Goal: Information Seeking & Learning: Understand process/instructions

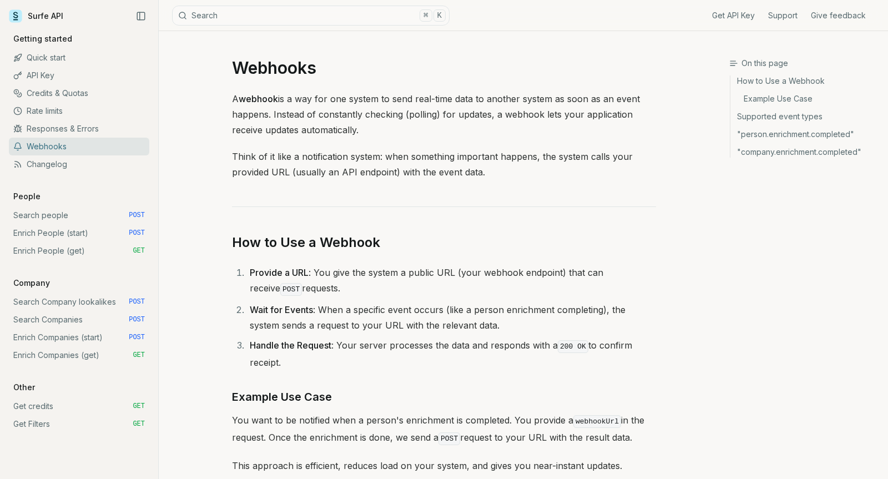
scroll to position [905, 0]
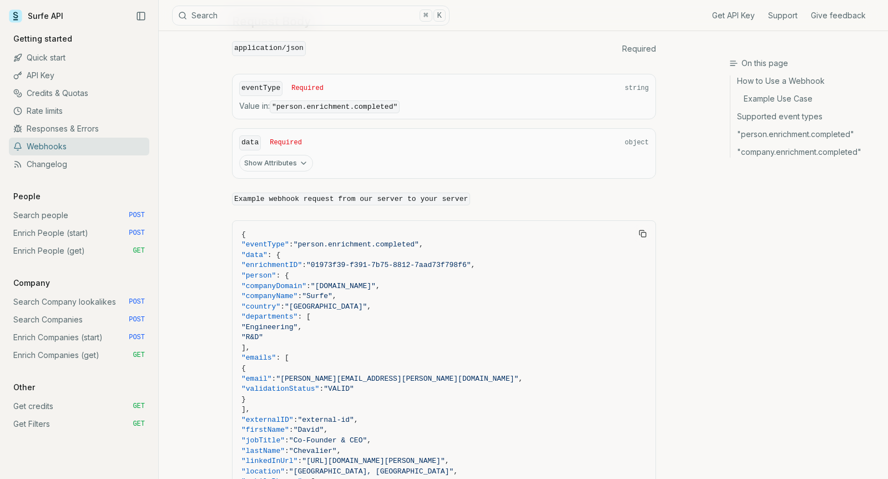
click at [52, 408] on link "Get credits GET" at bounding box center [79, 406] width 140 height 18
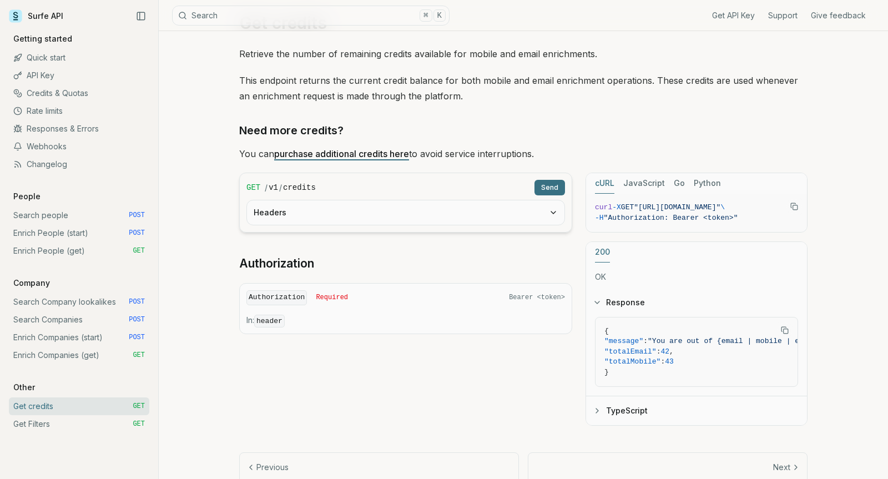
scroll to position [48, 0]
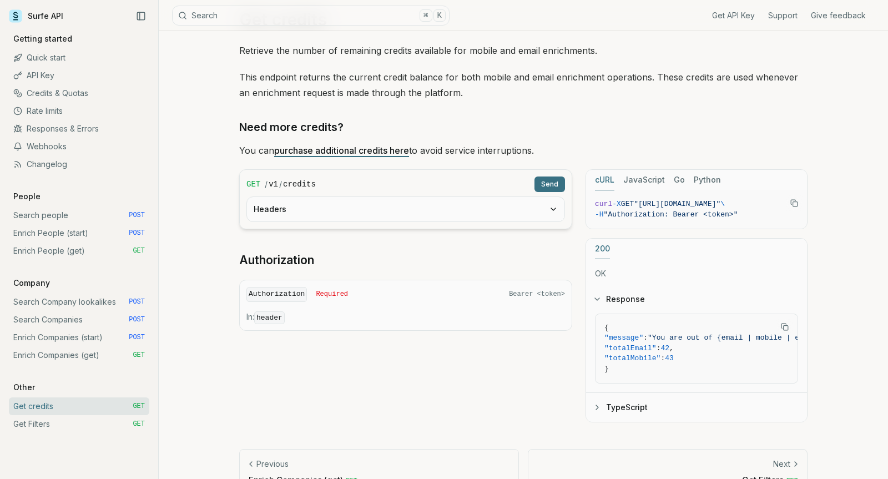
click at [522, 215] on button "Headers" at bounding box center [405, 209] width 317 height 24
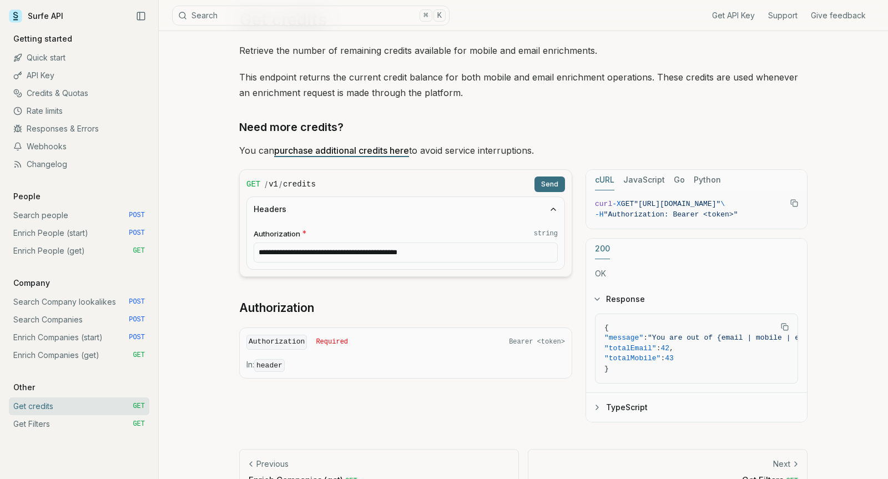
click at [553, 181] on button "Send" at bounding box center [549, 184] width 31 height 16
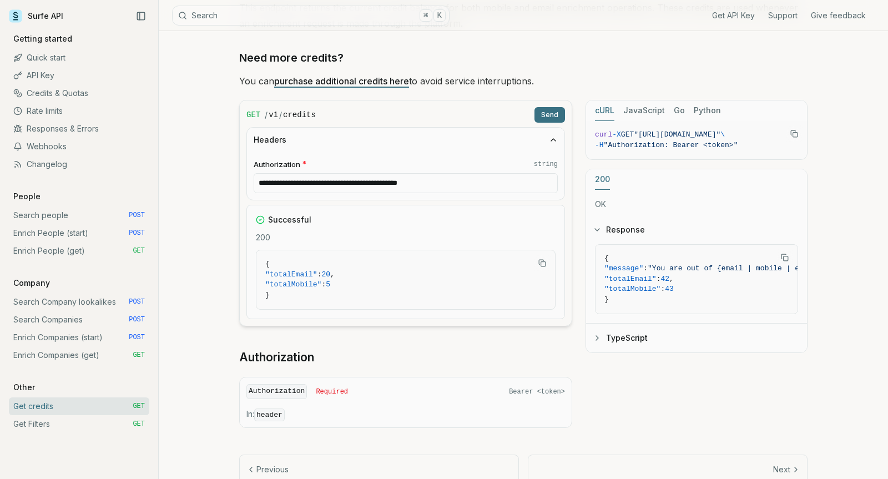
scroll to position [127, 0]
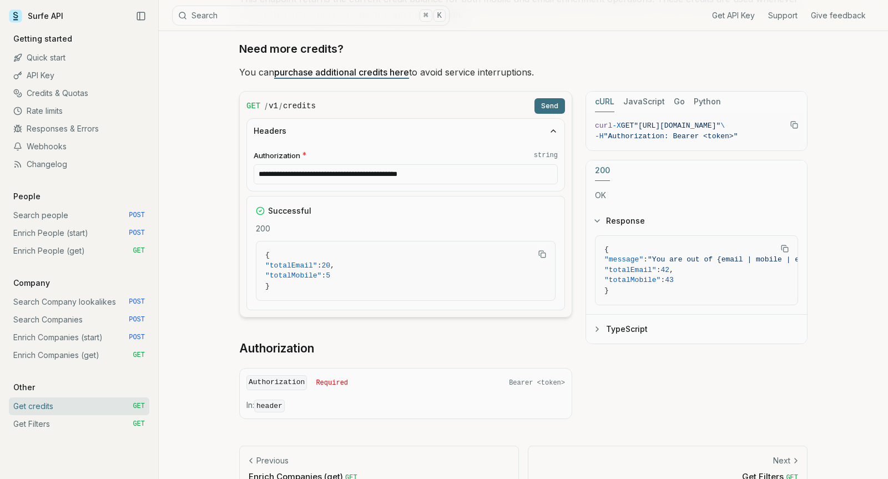
click at [342, 174] on input "**********" at bounding box center [406, 174] width 304 height 20
paste input "text"
type input "**********"
click at [542, 105] on button "Send" at bounding box center [549, 106] width 31 height 16
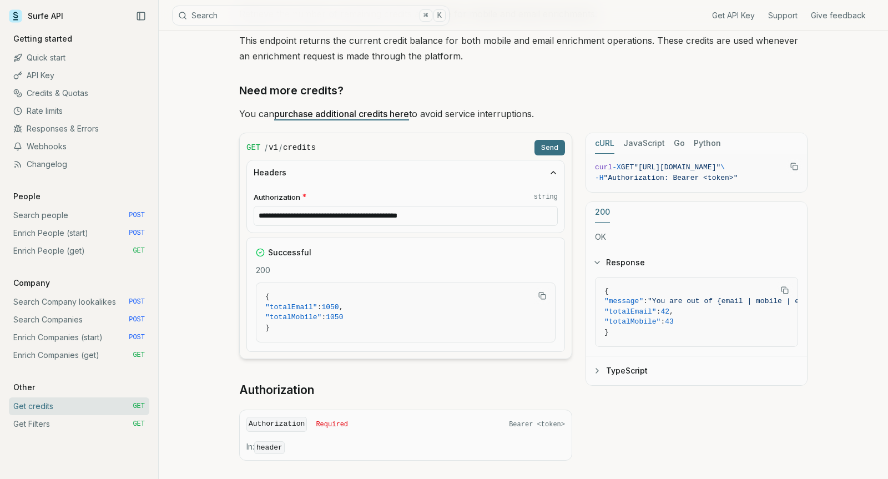
scroll to position [97, 0]
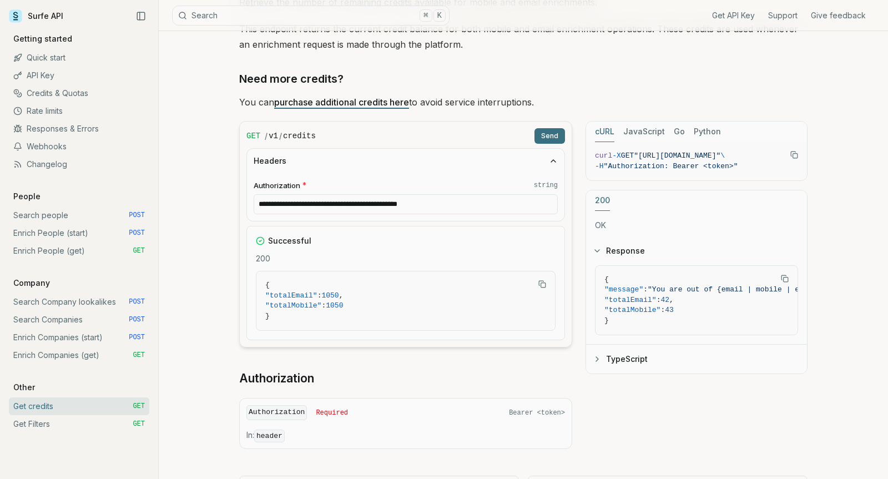
click at [89, 337] on link "Enrich Companies (start) POST" at bounding box center [79, 338] width 140 height 18
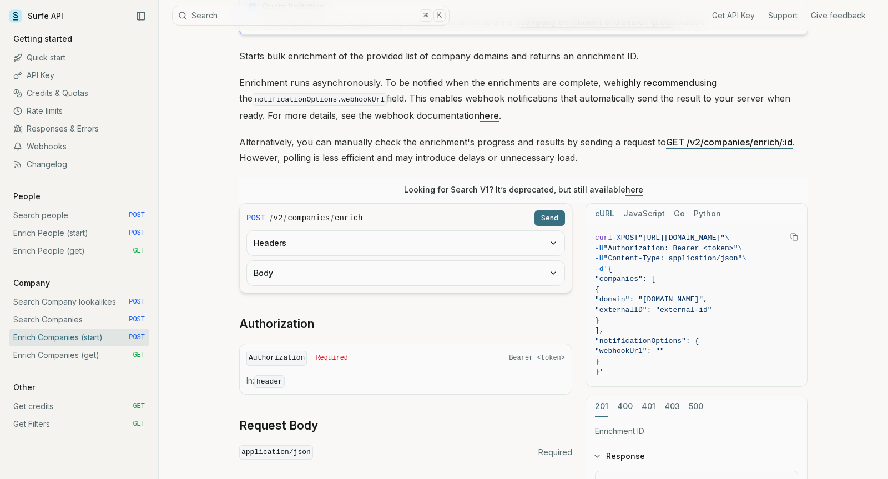
scroll to position [92, 0]
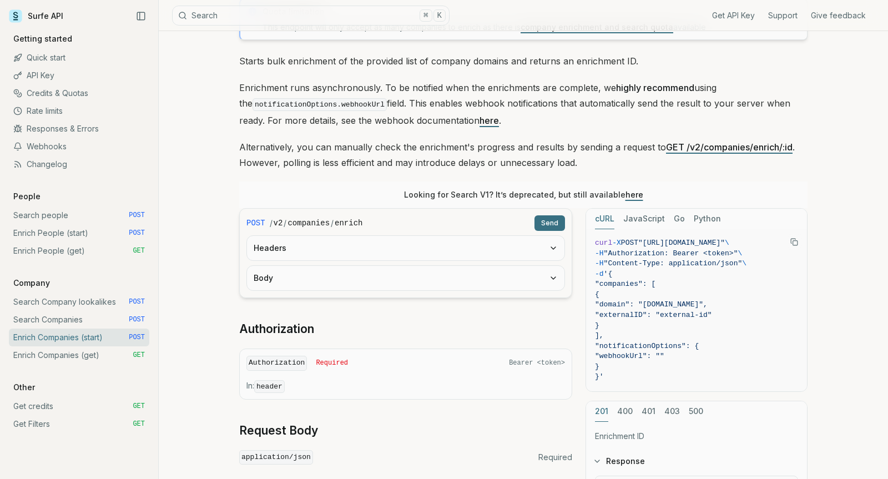
click at [537, 254] on button "Headers" at bounding box center [405, 248] width 317 height 24
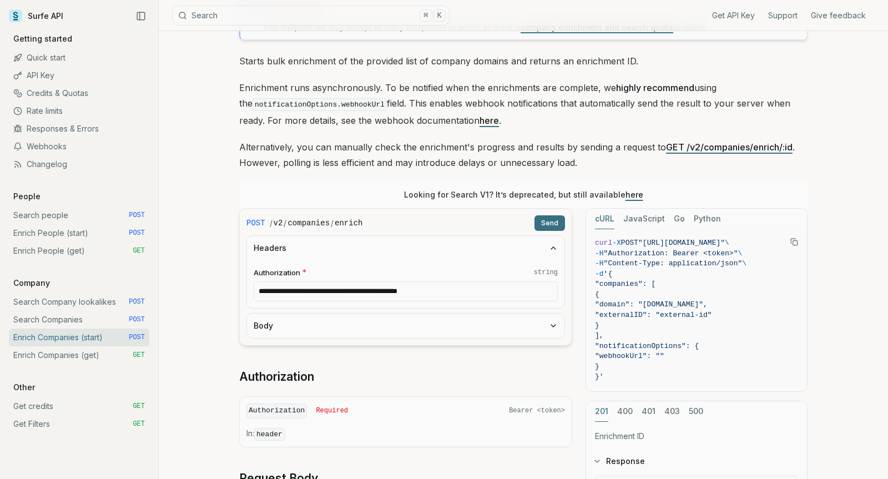
click at [537, 254] on button "Headers" at bounding box center [405, 248] width 317 height 24
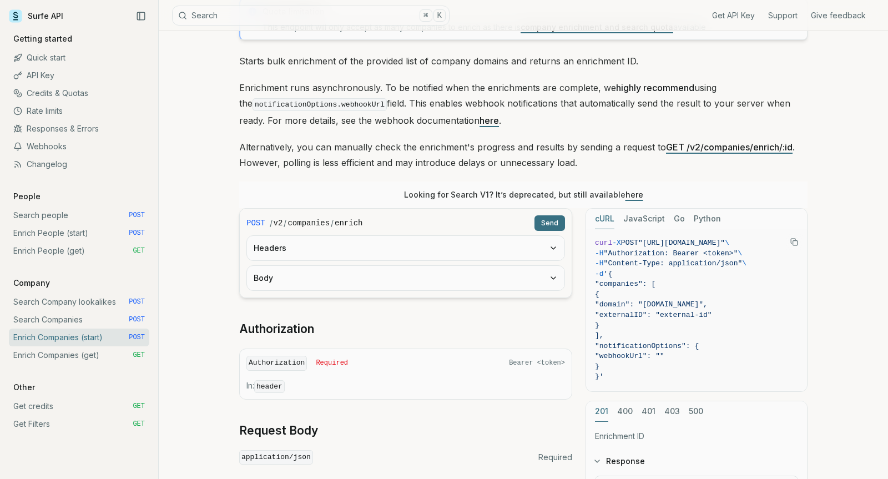
click at [537, 276] on button "Body" at bounding box center [405, 278] width 317 height 24
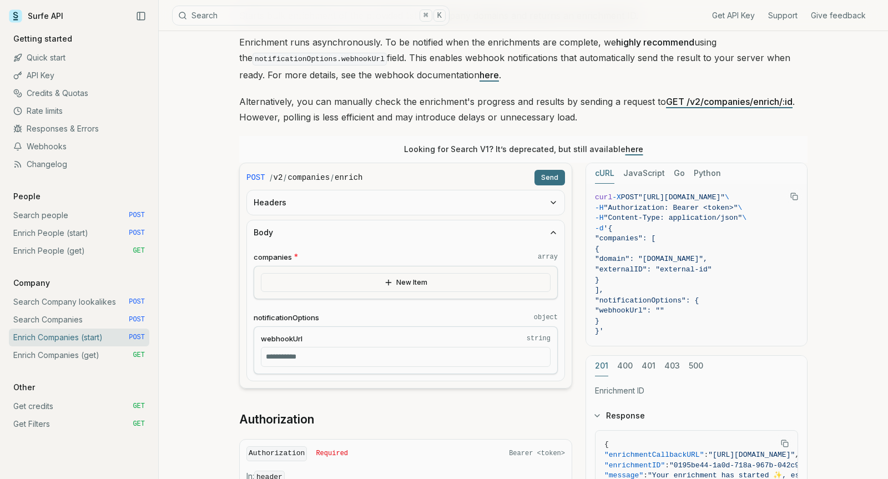
scroll to position [246, 0]
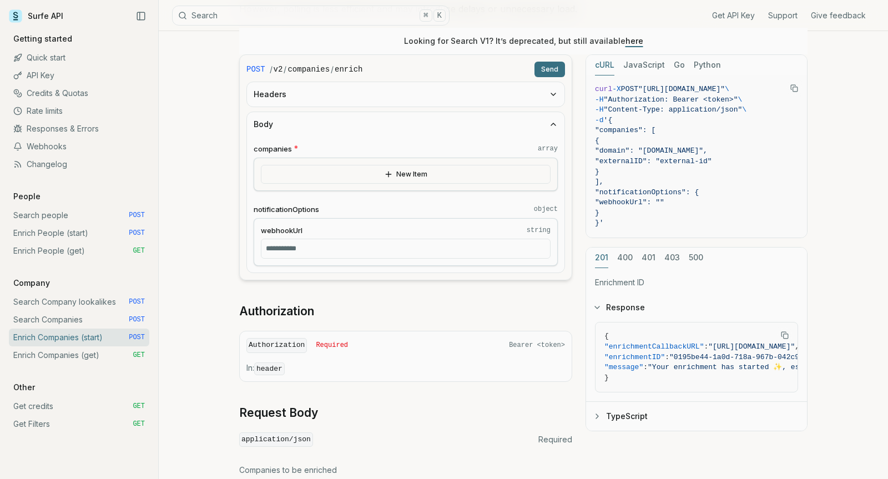
click at [95, 400] on link "Get credits GET" at bounding box center [79, 406] width 140 height 18
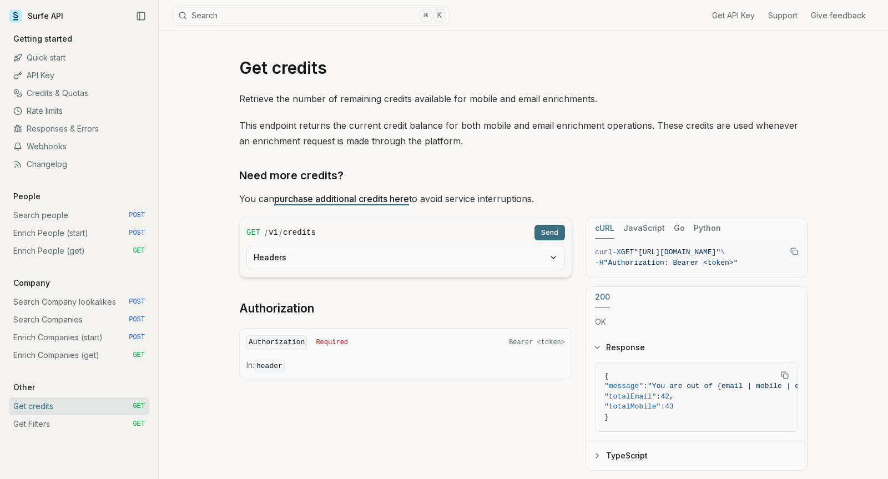
click at [277, 264] on button "Headers" at bounding box center [405, 257] width 317 height 24
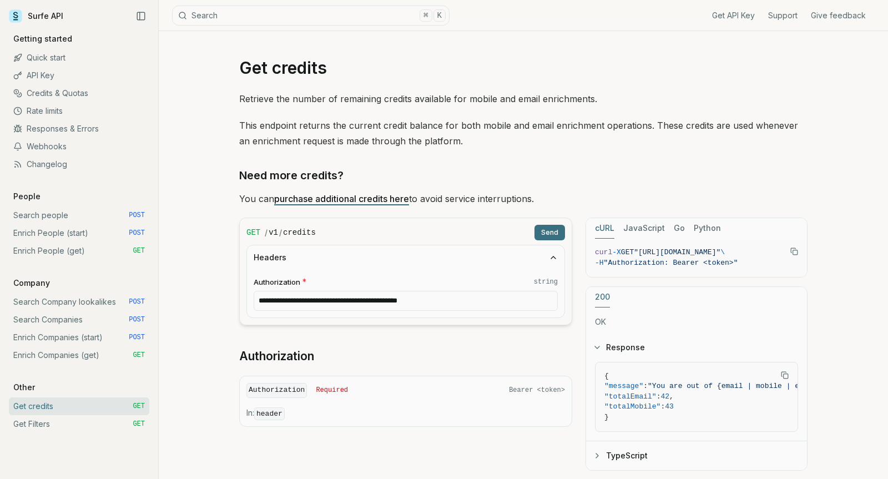
click at [307, 300] on input "**********" at bounding box center [406, 301] width 304 height 20
type input "******"
click at [218, 319] on article "Get credits Retrieve the number of remaining credits available for mobile and e…" at bounding box center [524, 294] width 622 height 526
click at [93, 336] on link "Enrich Companies (start) POST" at bounding box center [79, 338] width 140 height 18
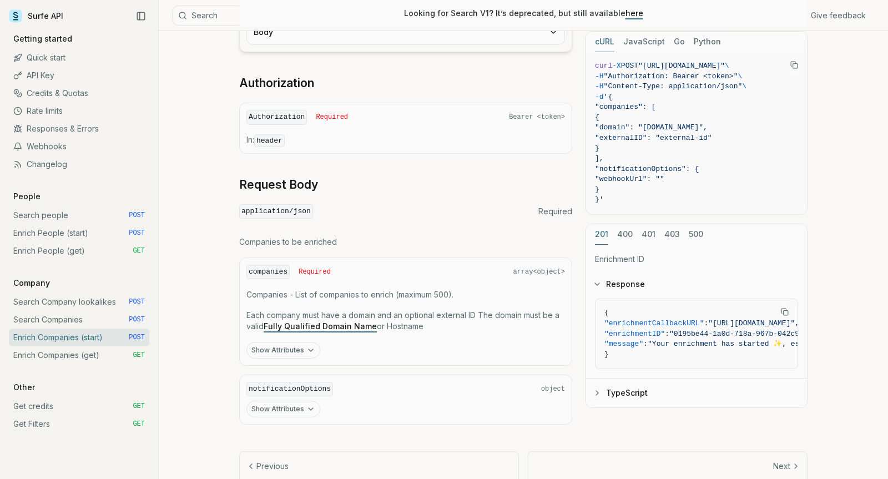
scroll to position [337, 0]
click at [301, 410] on button "Show Attributes" at bounding box center [283, 410] width 74 height 17
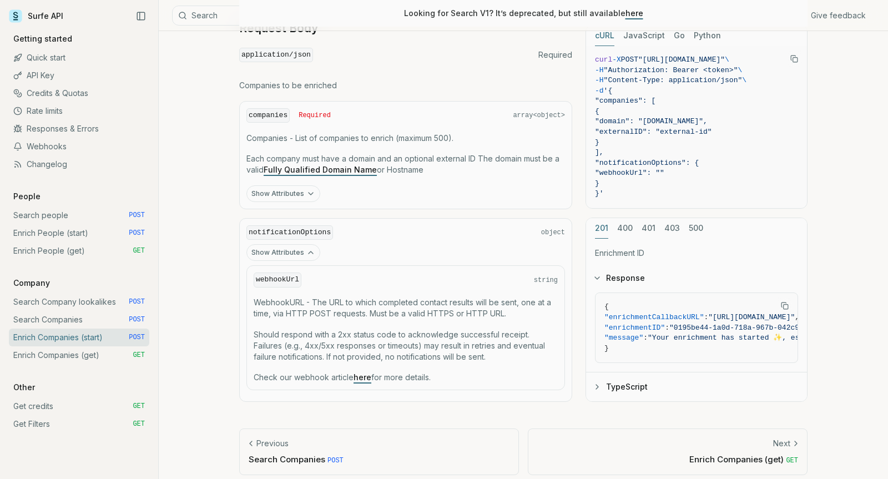
scroll to position [502, 0]
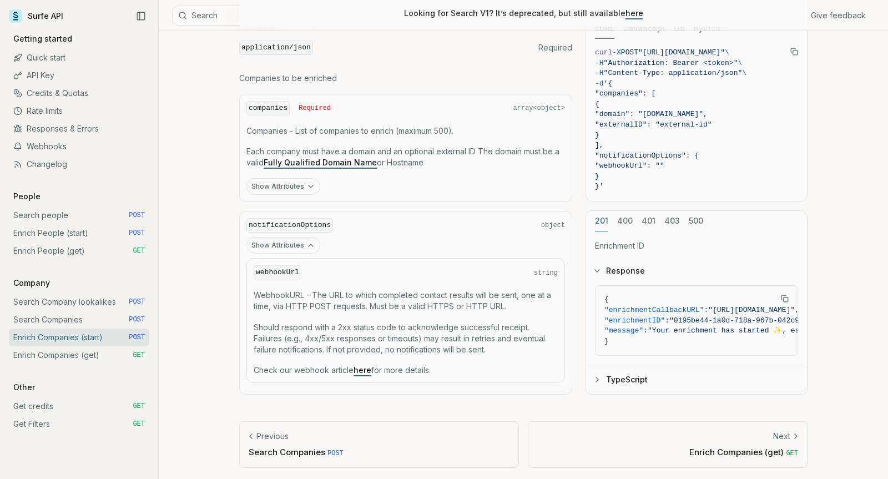
click at [289, 244] on button "Show Attributes" at bounding box center [283, 245] width 74 height 17
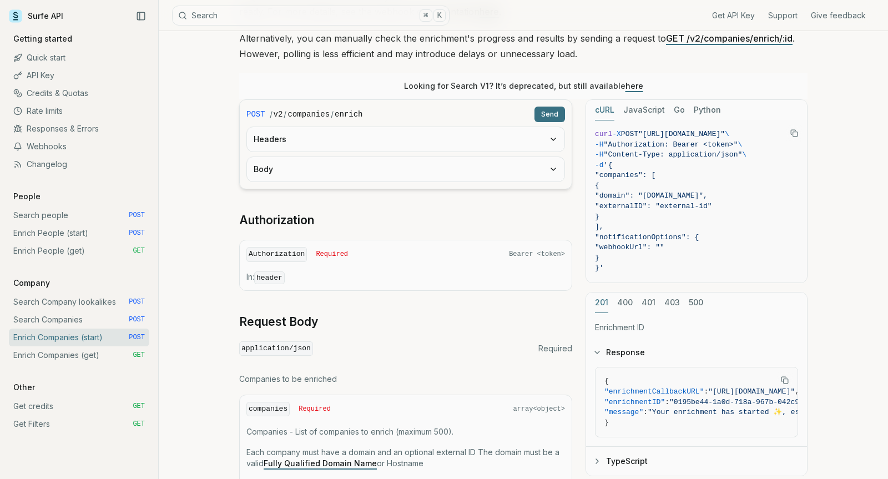
scroll to position [0, 0]
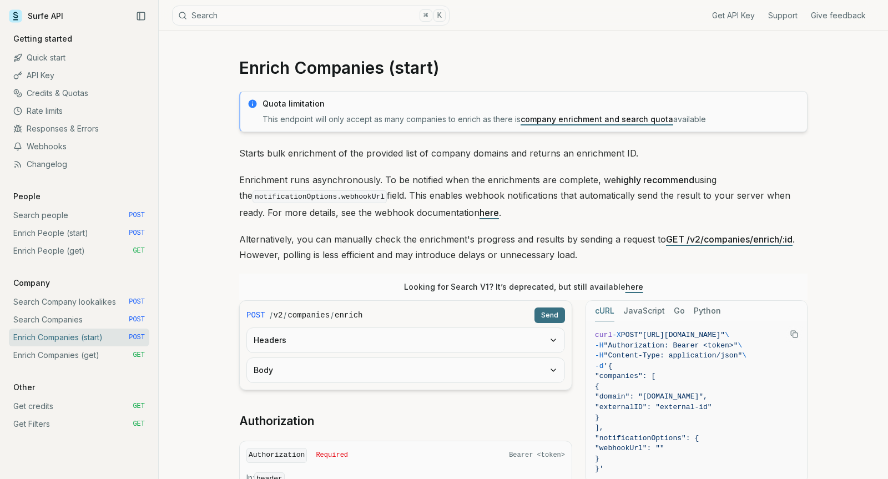
click at [79, 359] on link "Enrich Companies (get) GET" at bounding box center [79, 355] width 140 height 18
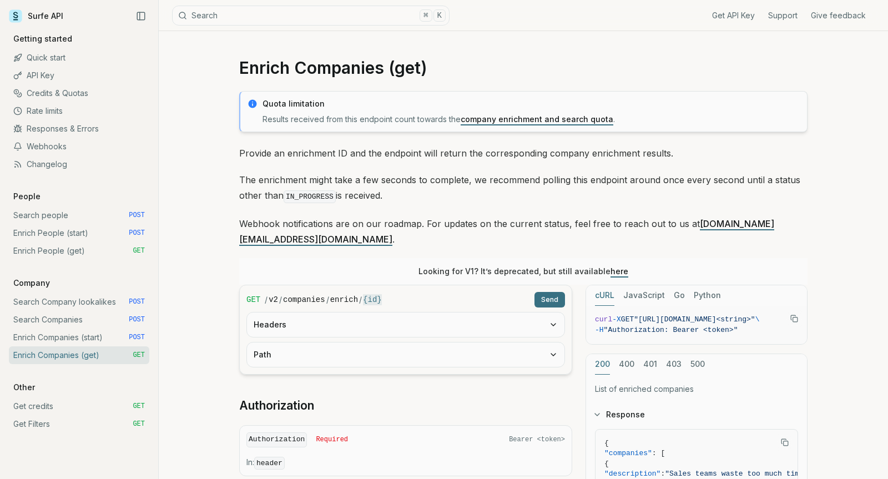
click at [405, 312] on button "Headers" at bounding box center [405, 324] width 317 height 24
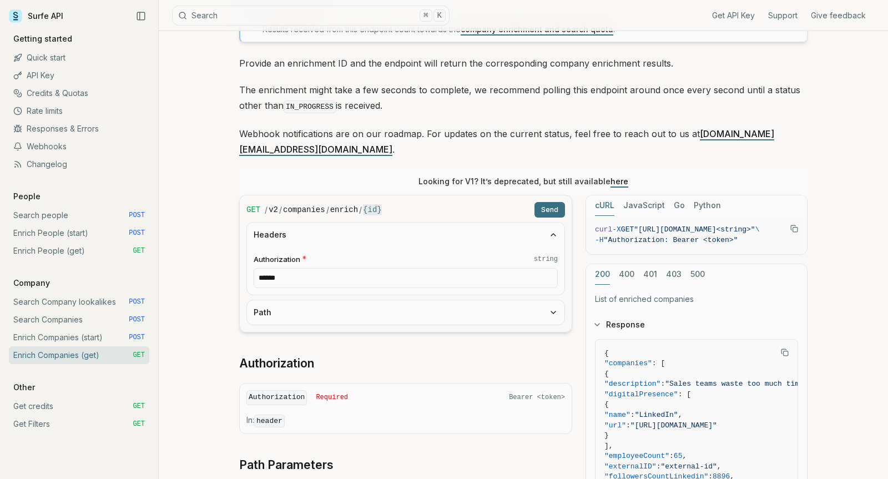
scroll to position [92, 0]
click at [404, 305] on button "Path" at bounding box center [405, 311] width 317 height 24
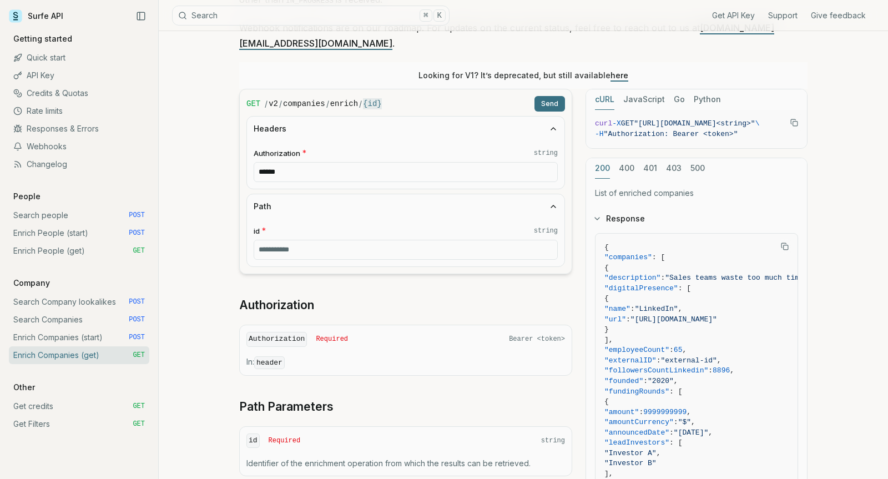
scroll to position [198, 0]
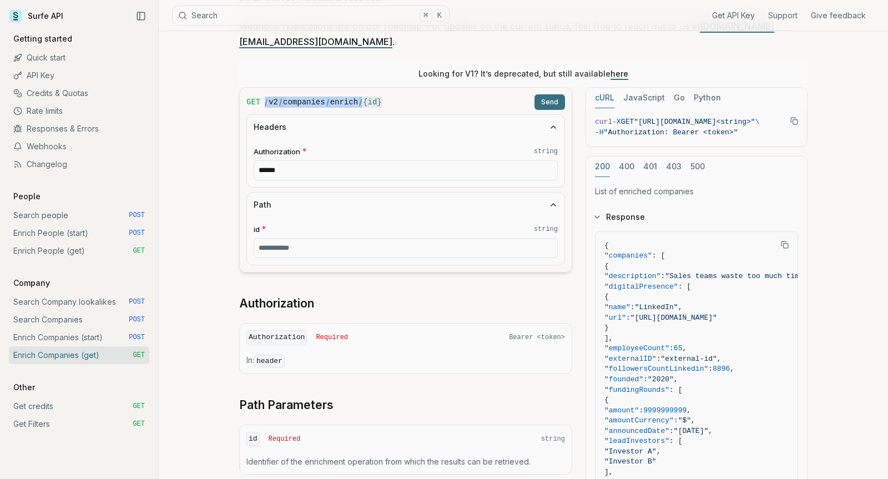
drag, startPoint x: 362, startPoint y: 84, endPoint x: 265, endPoint y: 83, distance: 97.1
click at [265, 97] on div "/ v2 / companies / enrich / {id}" at bounding box center [397, 102] width 265 height 11
copy div "/ v2 / companies / enrich /"
click at [82, 407] on link "Get credits GET" at bounding box center [79, 406] width 140 height 18
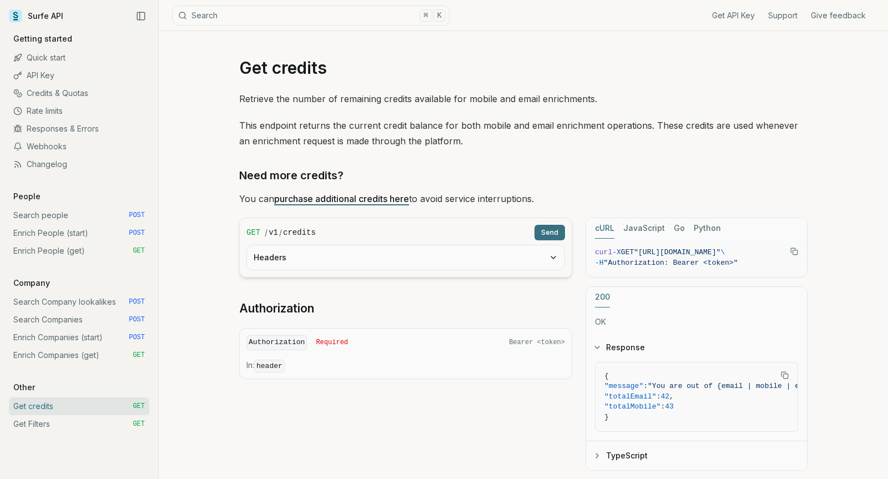
click at [310, 233] on code "credits" at bounding box center [299, 232] width 33 height 11
drag, startPoint x: 317, startPoint y: 233, endPoint x: 261, endPoint y: 229, distance: 56.2
click at [261, 229] on div "GET / v1 / credits Send" at bounding box center [405, 233] width 319 height 16
drag, startPoint x: 647, startPoint y: 254, endPoint x: 785, endPoint y: 253, distance: 138.2
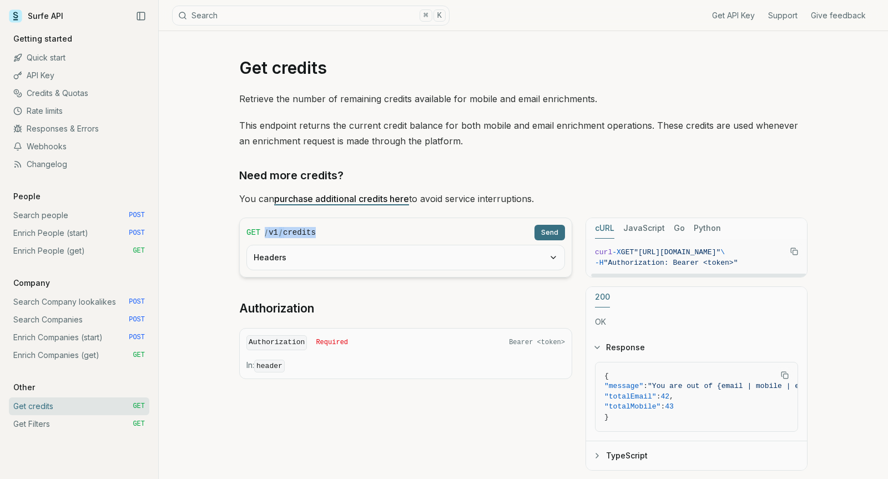
click at [720, 253] on span ""https://api.surfe.com/v1/credits"" at bounding box center [677, 252] width 87 height 8
copy span "https://api.surfe.com/v1/credits"
click at [387, 263] on button "Headers" at bounding box center [405, 257] width 317 height 24
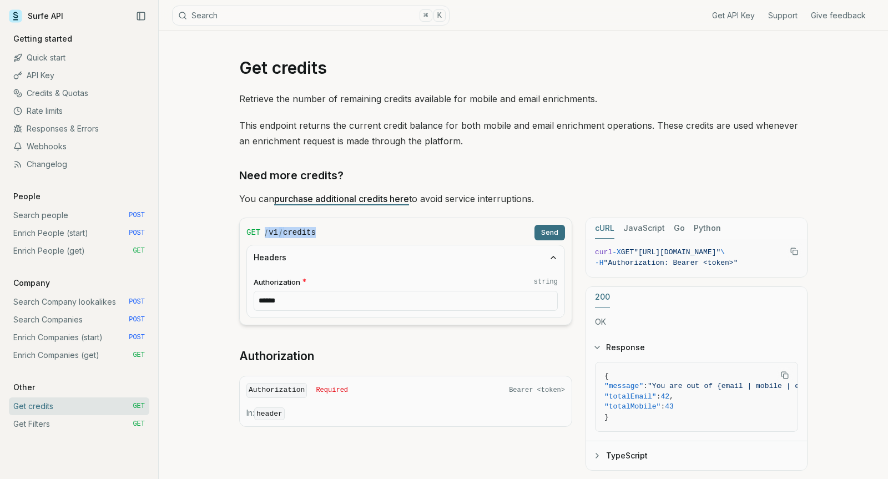
click at [387, 263] on button "Headers" at bounding box center [405, 257] width 317 height 24
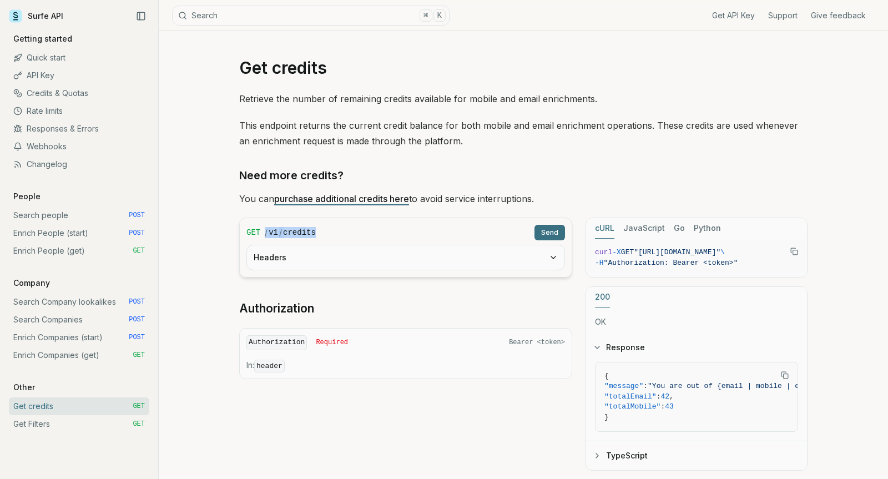
click at [355, 257] on button "Headers" at bounding box center [405, 257] width 317 height 24
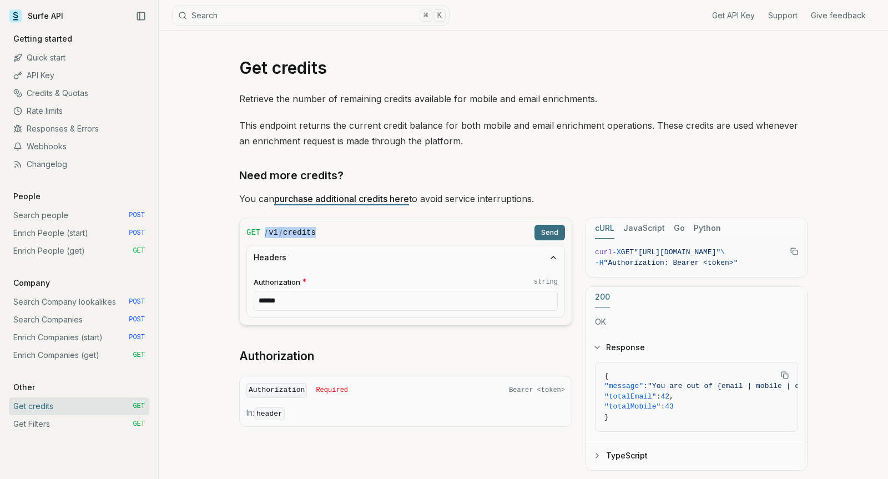
click at [346, 301] on input "******" at bounding box center [406, 301] width 304 height 20
paste input "**********"
click at [412, 310] on input "**********" at bounding box center [406, 301] width 304 height 20
click at [412, 304] on input "**********" at bounding box center [406, 301] width 304 height 20
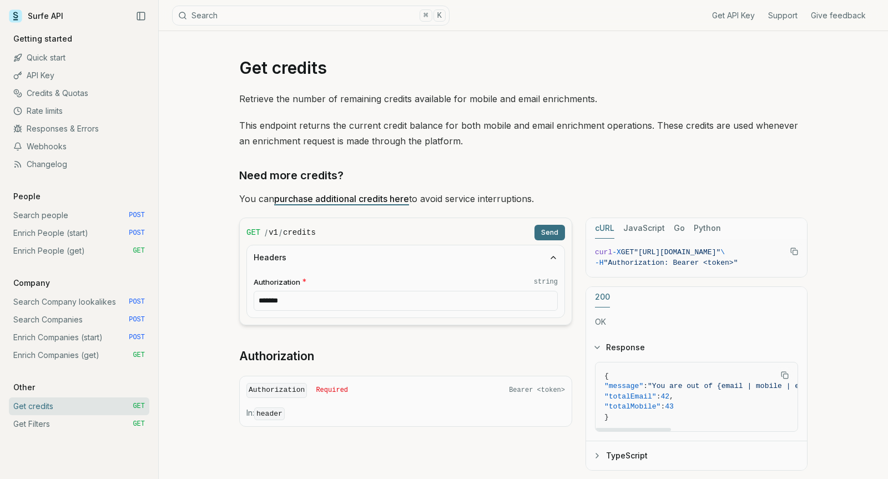
type input "******"
click at [86, 355] on link "Enrich Companies (get) GET" at bounding box center [79, 355] width 140 height 18
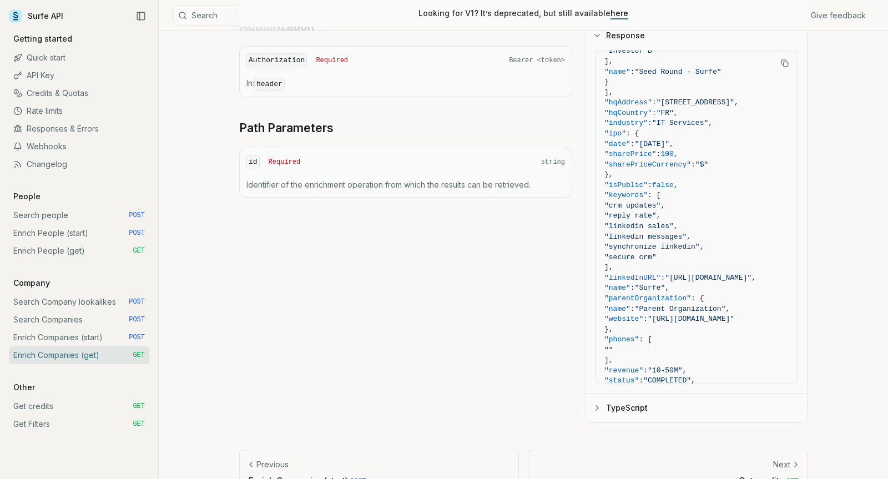
scroll to position [392, 0]
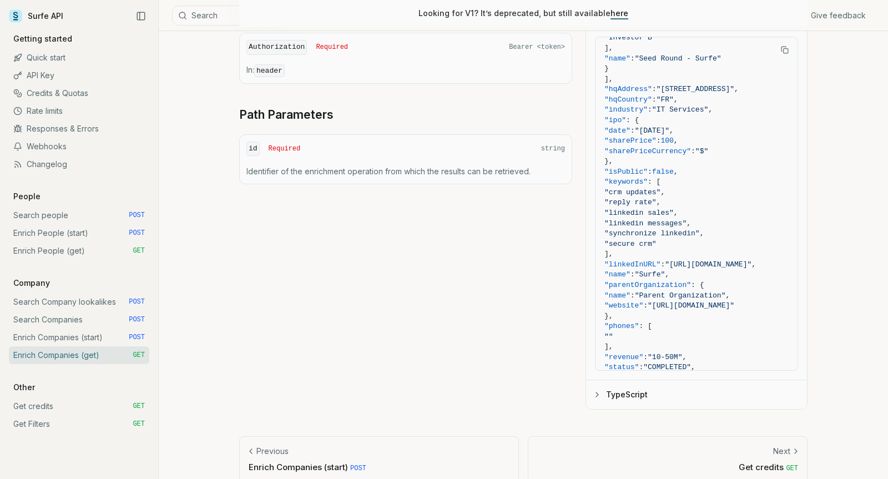
click at [629, 380] on button "TypeScript" at bounding box center [696, 394] width 221 height 29
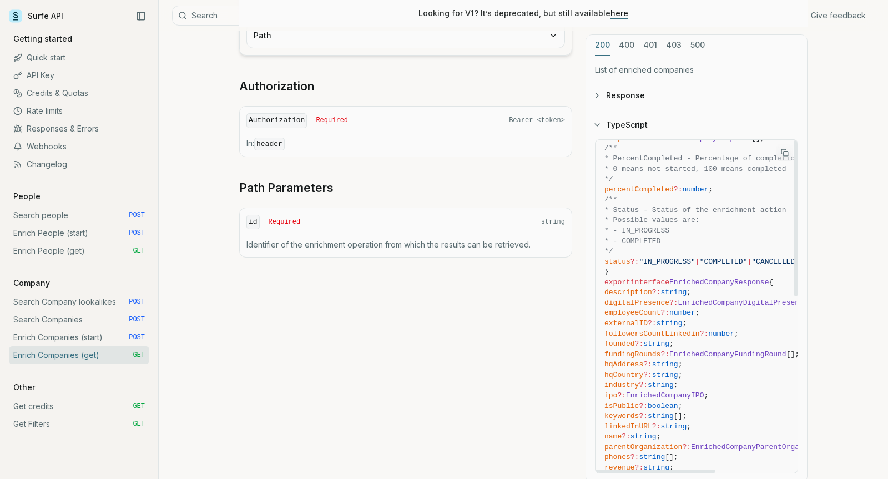
scroll to position [0, 0]
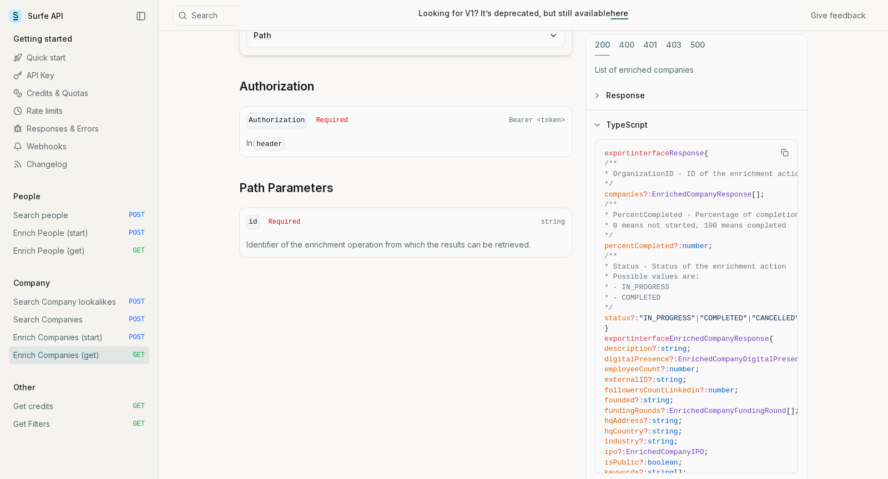
click at [58, 151] on link "Webhooks" at bounding box center [79, 147] width 140 height 18
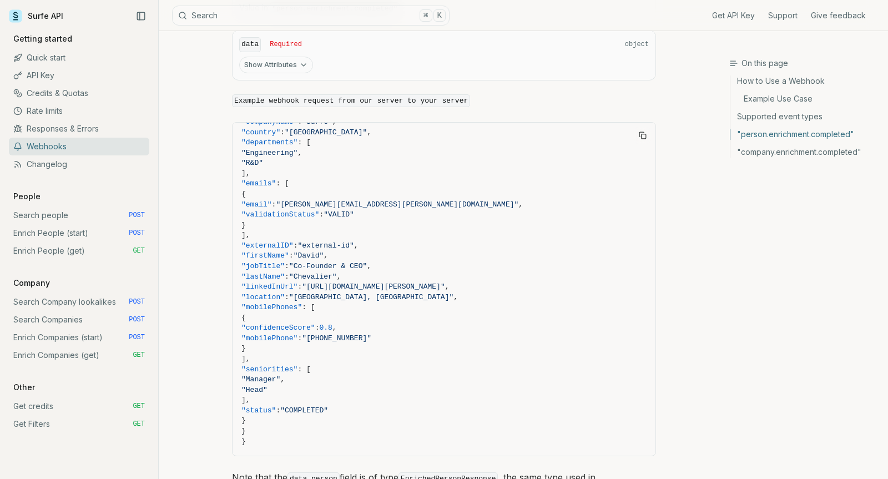
scroll to position [992, 0]
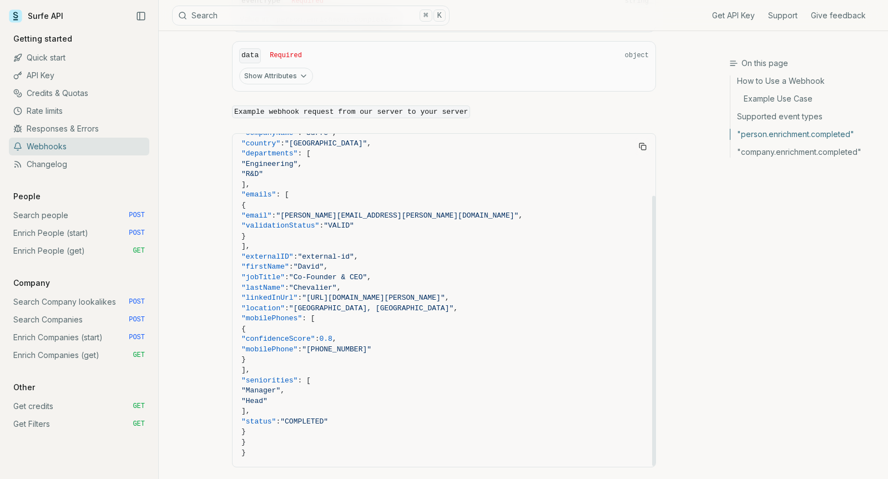
click at [89, 350] on link "Enrich Companies (get) GET" at bounding box center [79, 355] width 140 height 18
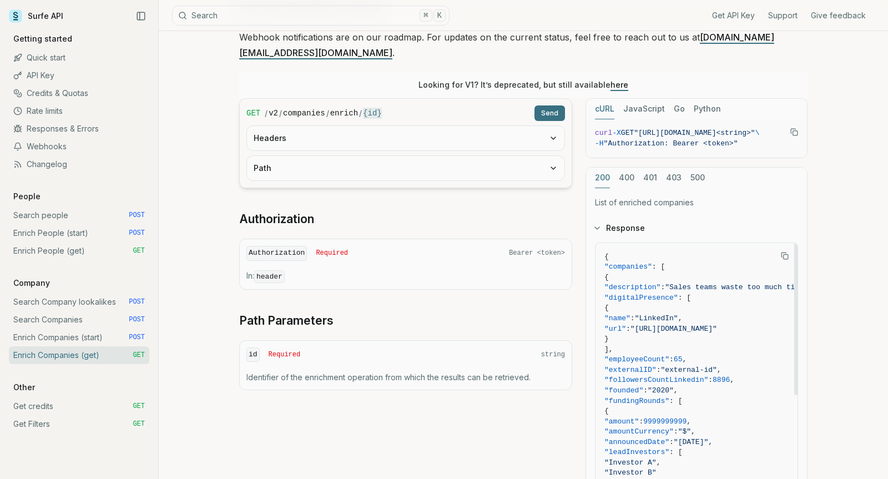
scroll to position [392, 0]
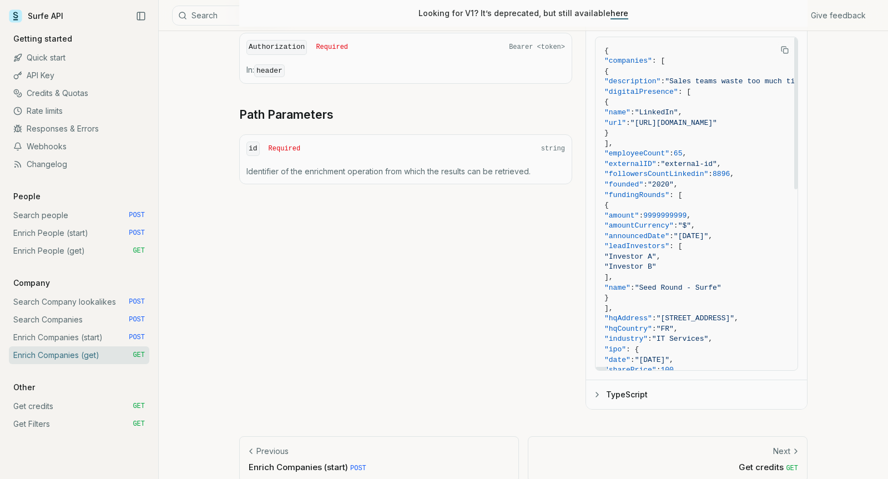
click at [668, 380] on button "TypeScript" at bounding box center [696, 394] width 221 height 29
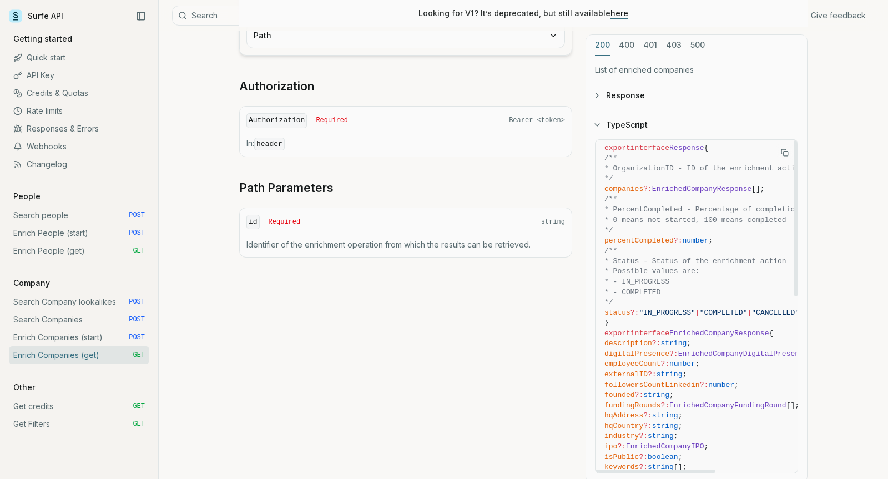
scroll to position [0, 0]
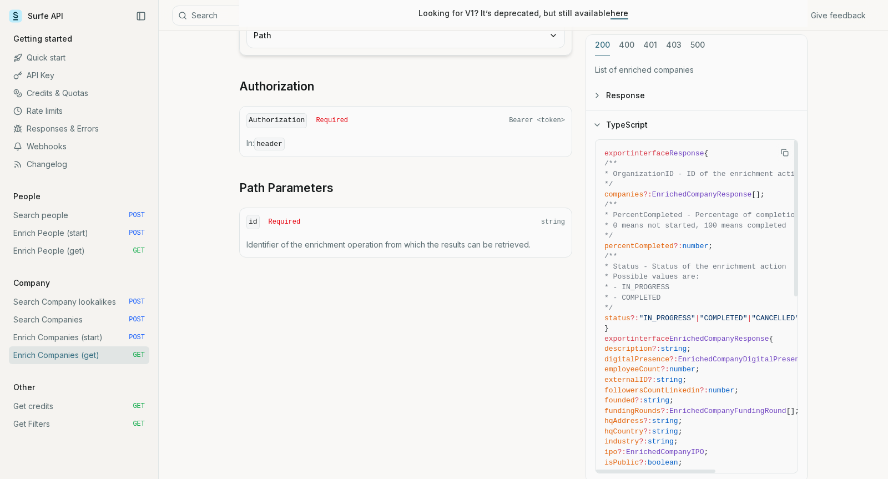
click at [781, 144] on button "Copy Text" at bounding box center [784, 152] width 17 height 17
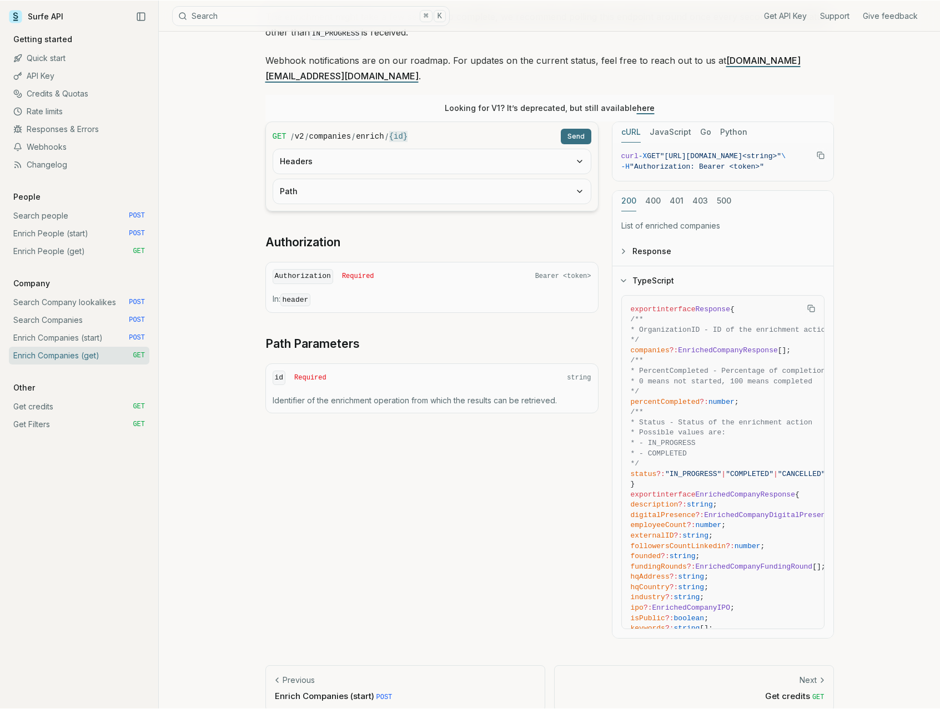
scroll to position [163, 0]
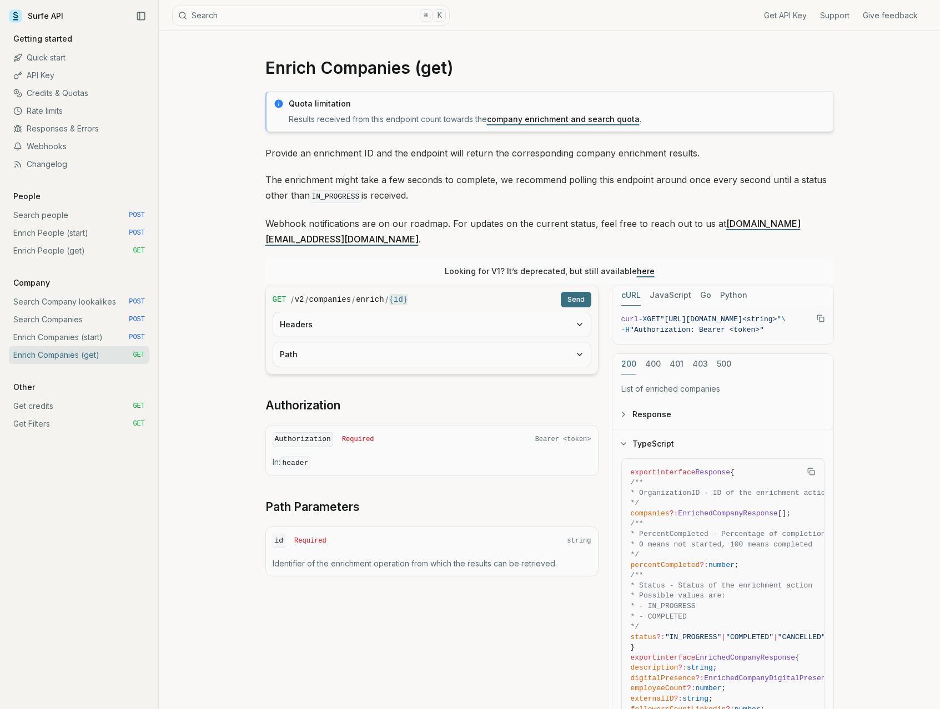
scroll to position [162, 0]
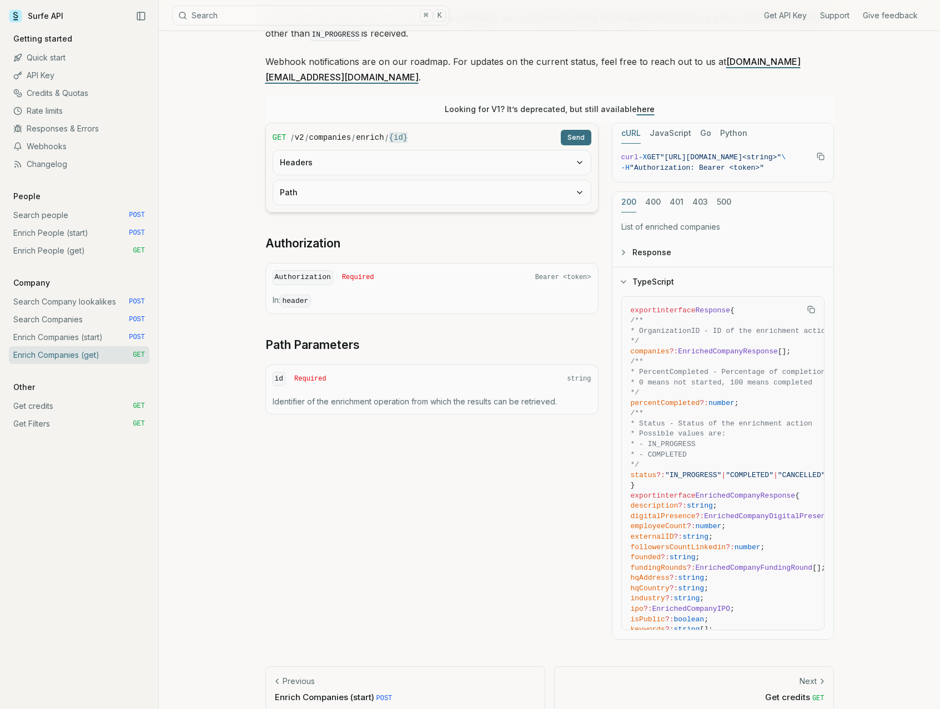
click at [55, 337] on link "Enrich Companies (start) POST" at bounding box center [79, 338] width 140 height 18
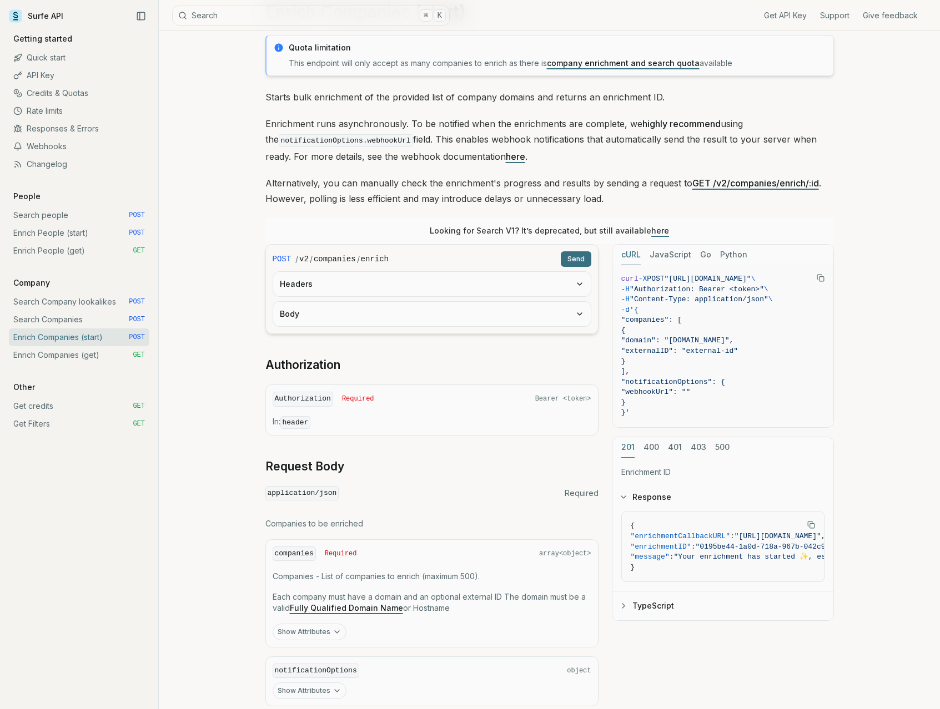
scroll to position [58, 0]
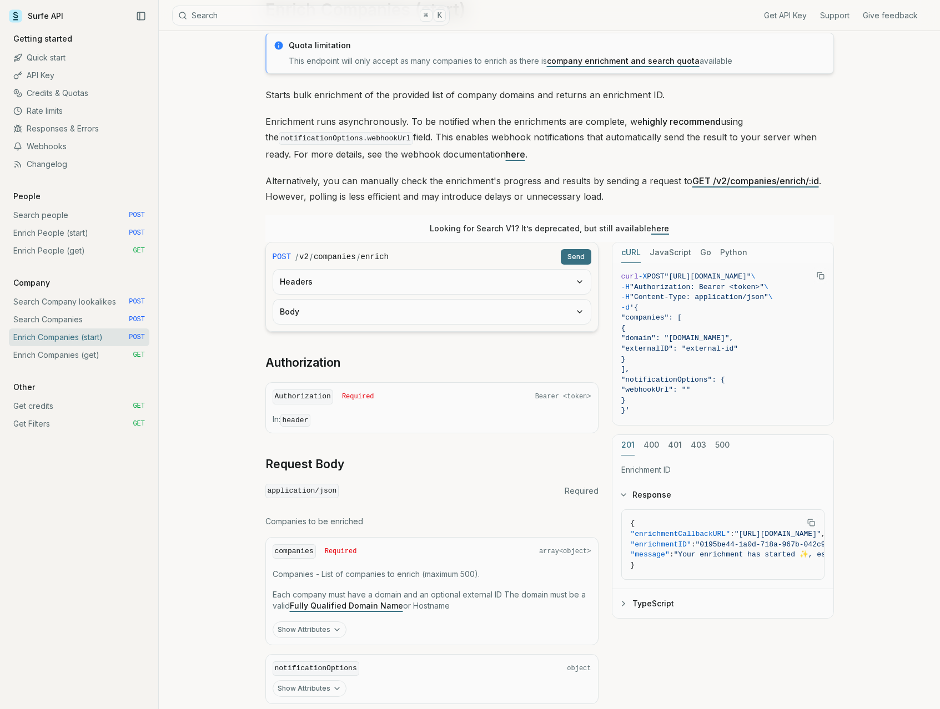
click at [473, 317] on button "Body" at bounding box center [431, 312] width 317 height 24
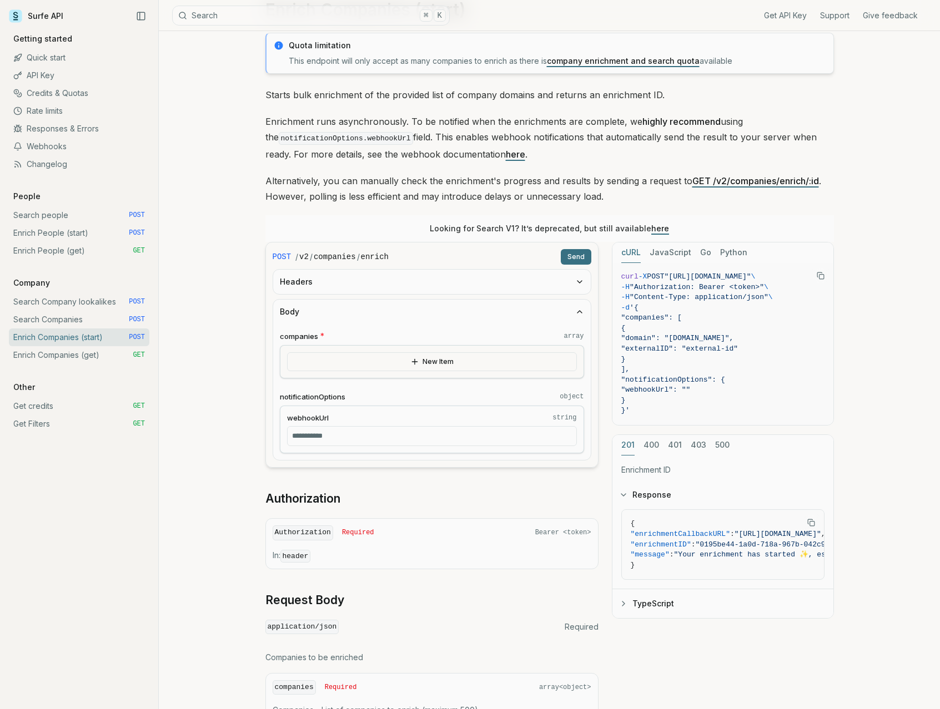
click at [437, 357] on button "New Item" at bounding box center [432, 361] width 290 height 19
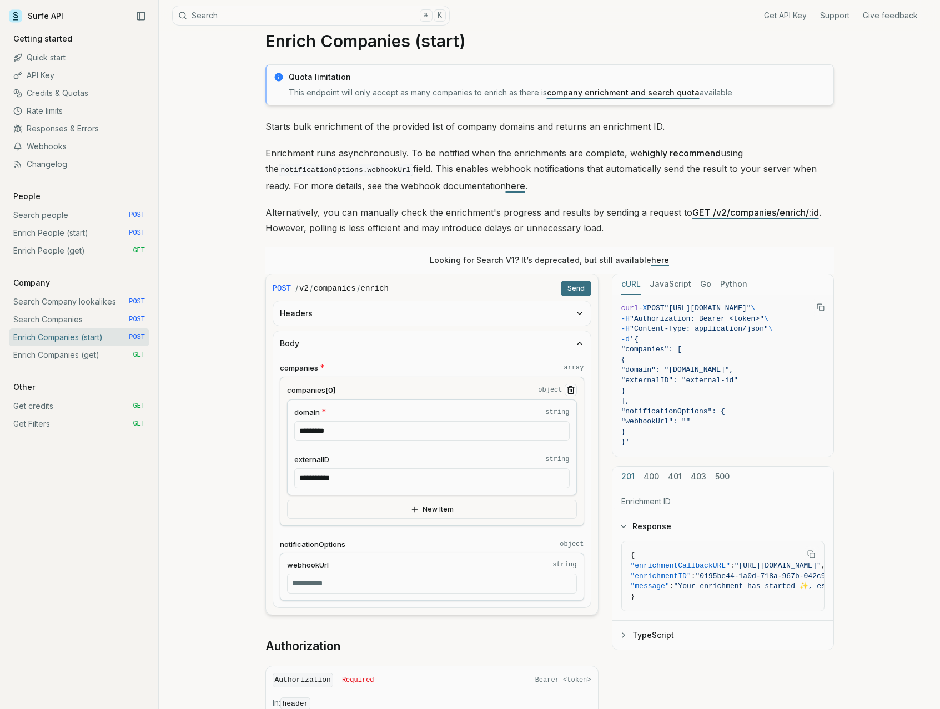
scroll to position [0, 0]
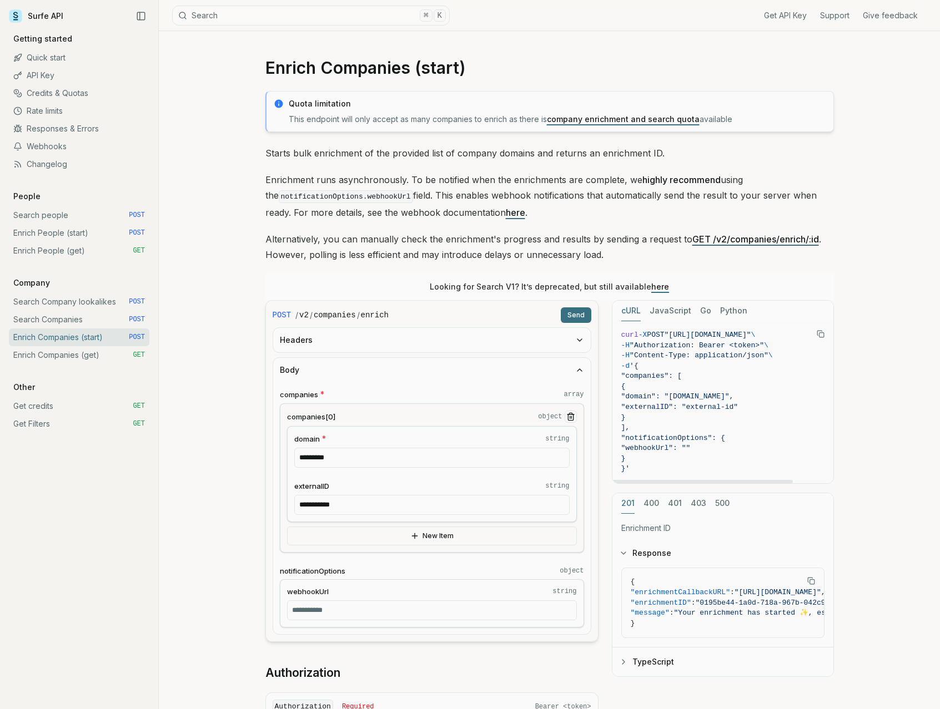
click at [651, 284] on link "here" at bounding box center [660, 286] width 18 height 9
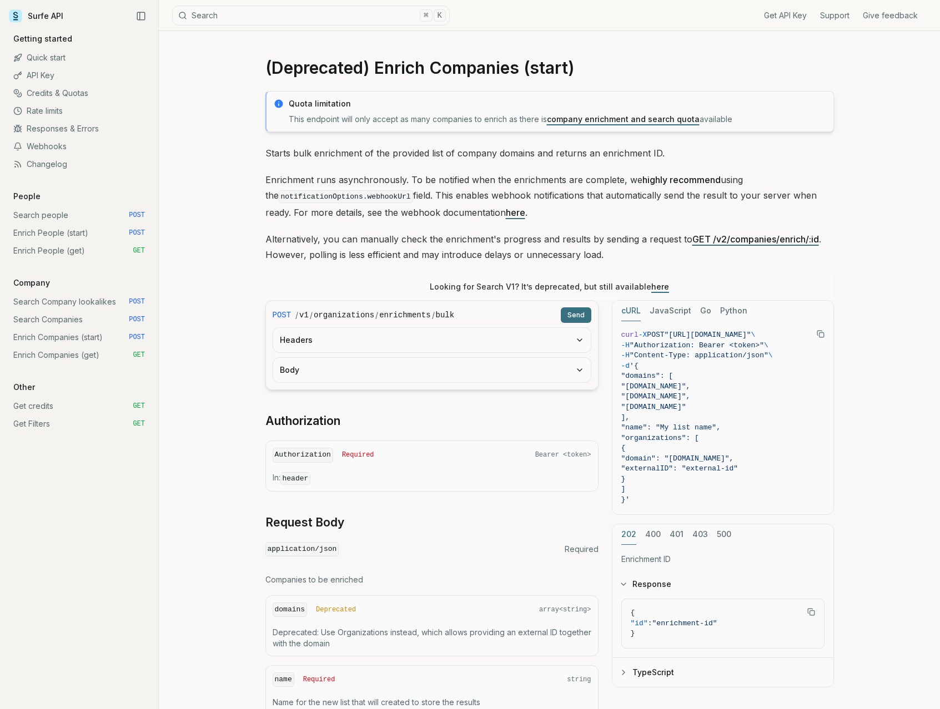
click at [472, 372] on button "Body" at bounding box center [431, 370] width 317 height 24
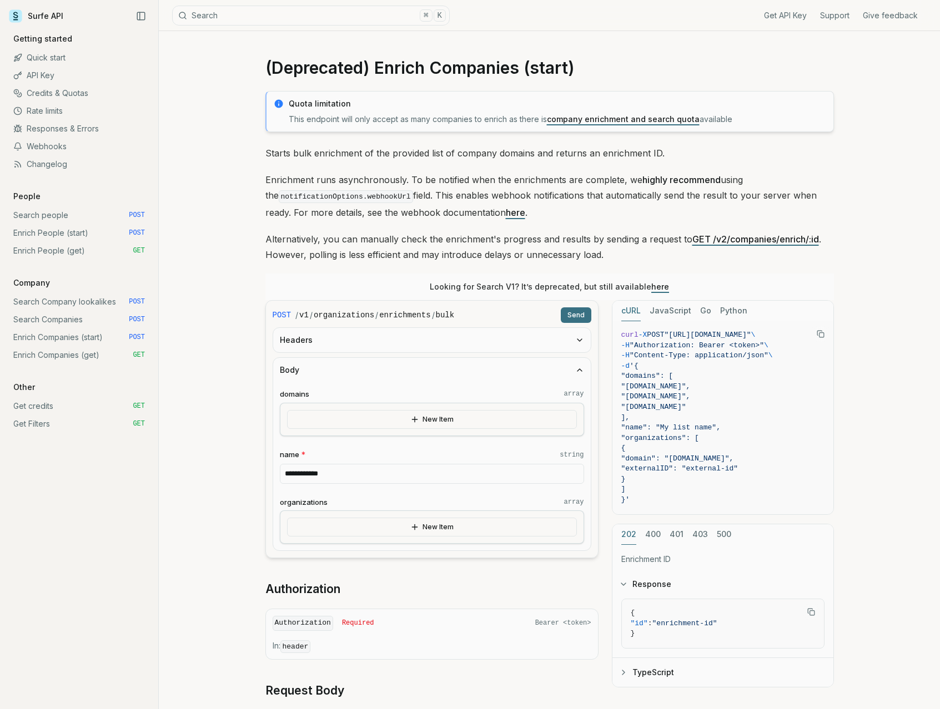
click at [417, 525] on icon "button" at bounding box center [414, 527] width 9 height 9
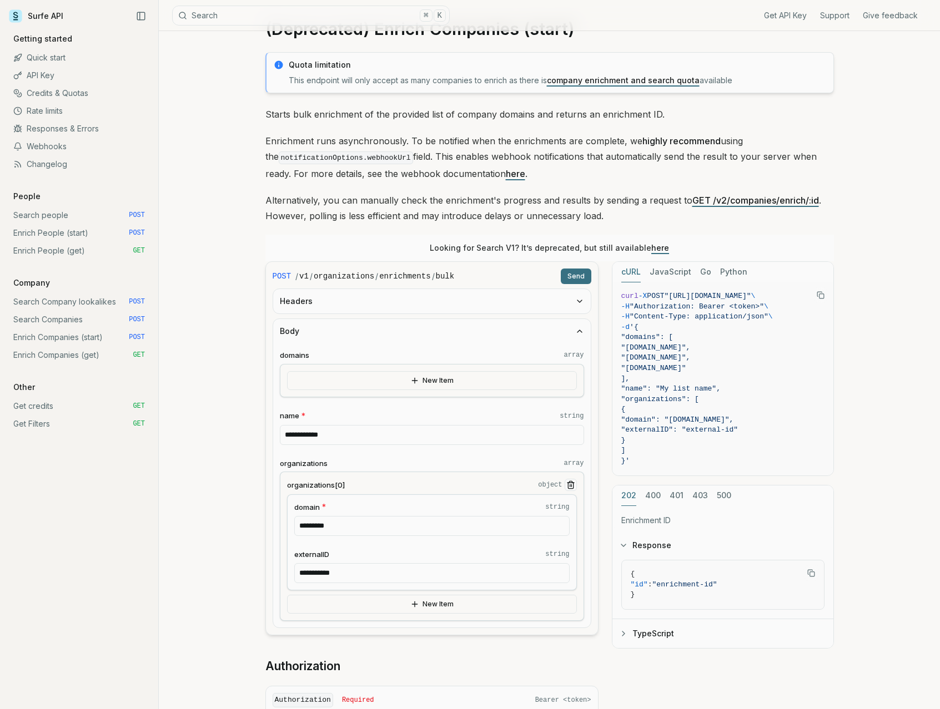
scroll to position [41, 0]
click at [468, 380] on button "New Item" at bounding box center [432, 379] width 290 height 19
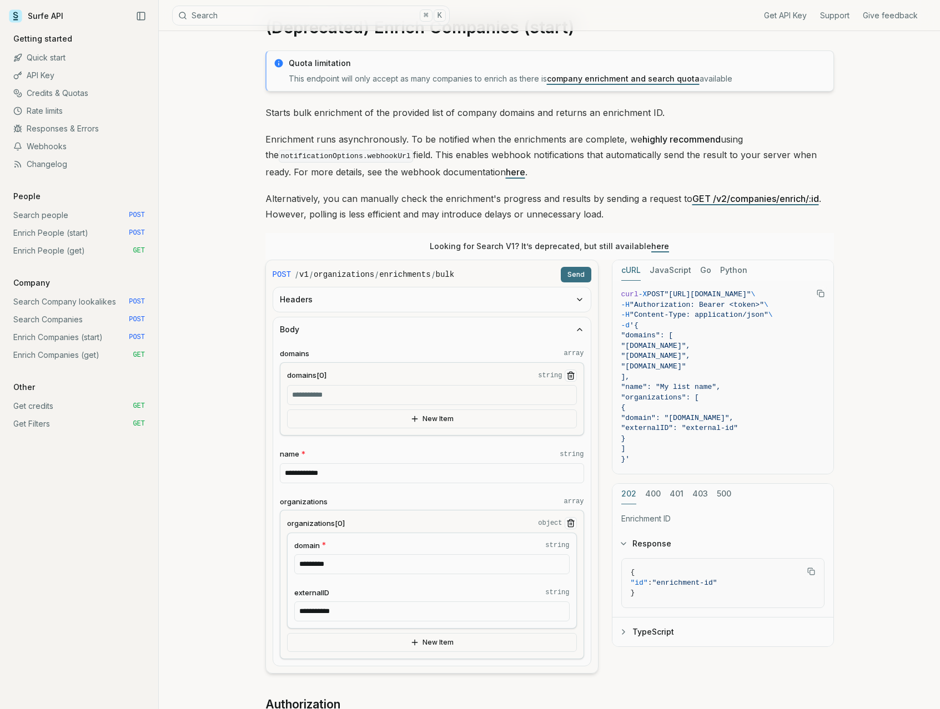
click at [569, 332] on button "Body" at bounding box center [431, 329] width 317 height 24
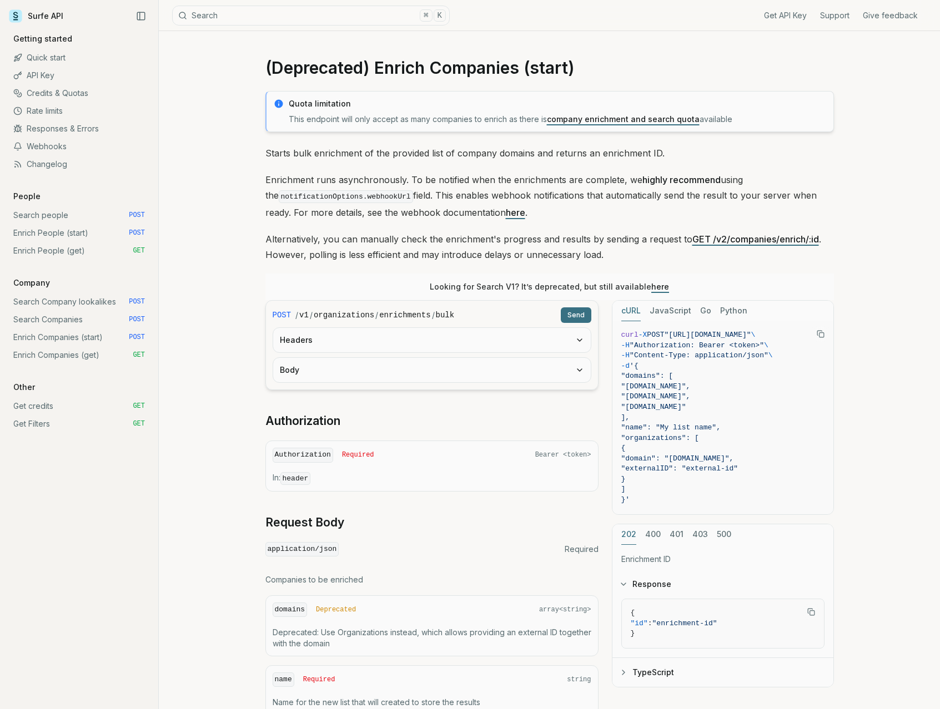
scroll to position [41, 0]
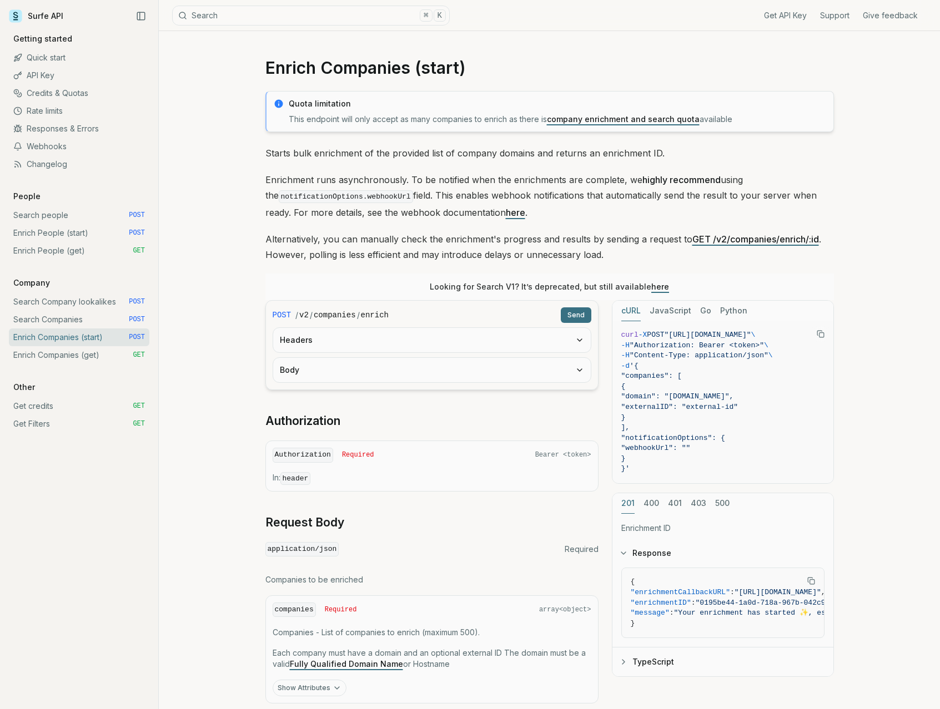
click at [70, 236] on link "Enrich People (start) POST" at bounding box center [79, 233] width 140 height 18
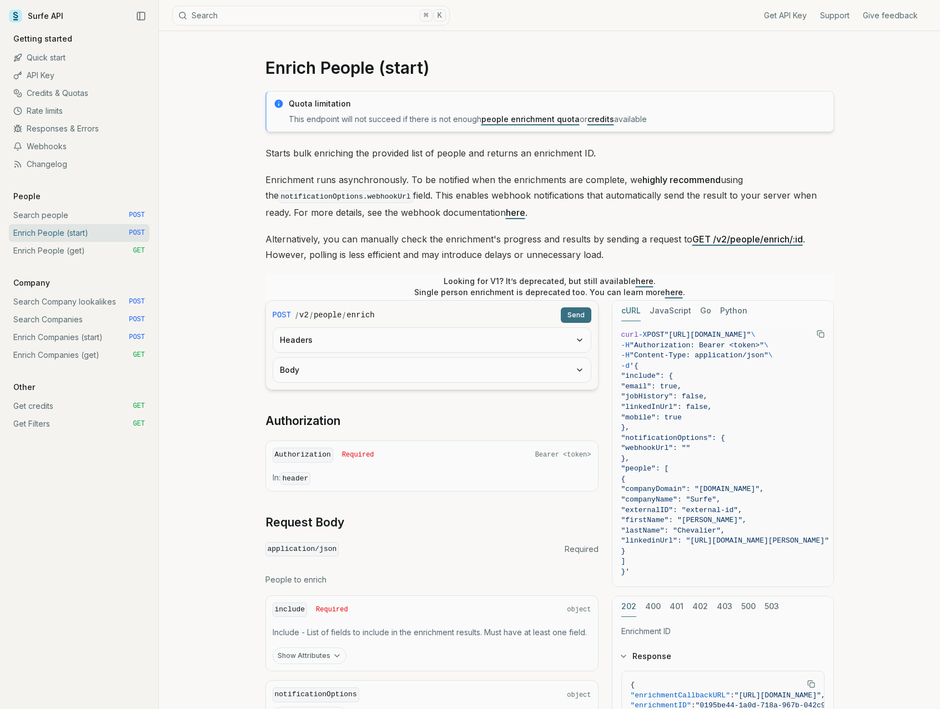
click at [341, 375] on button "Body" at bounding box center [431, 370] width 317 height 24
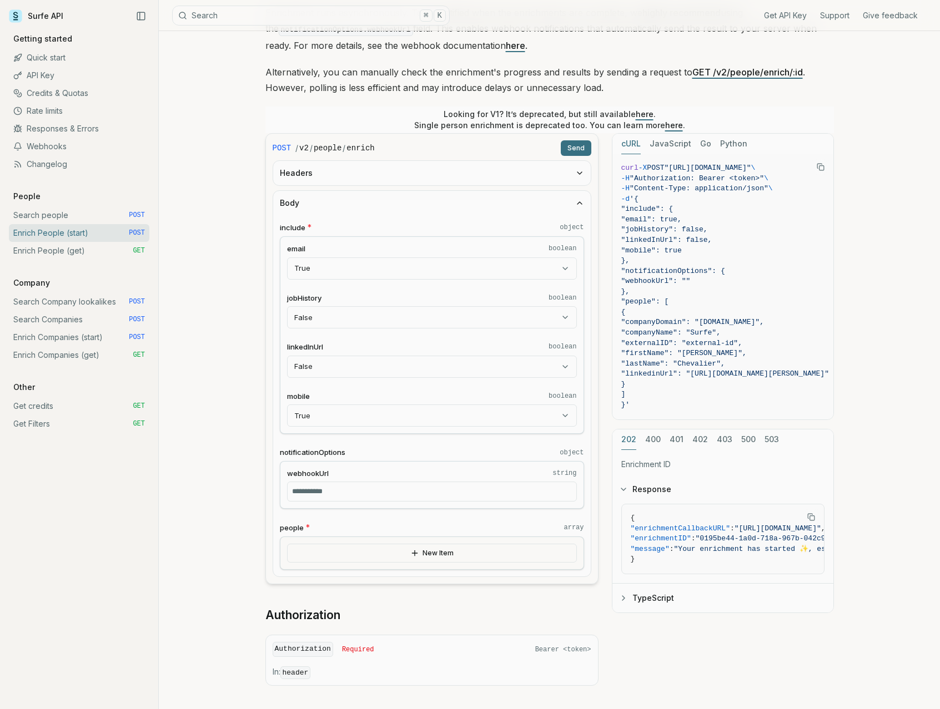
scroll to position [168, 0]
click at [365, 548] on button "New Item" at bounding box center [432, 552] width 290 height 19
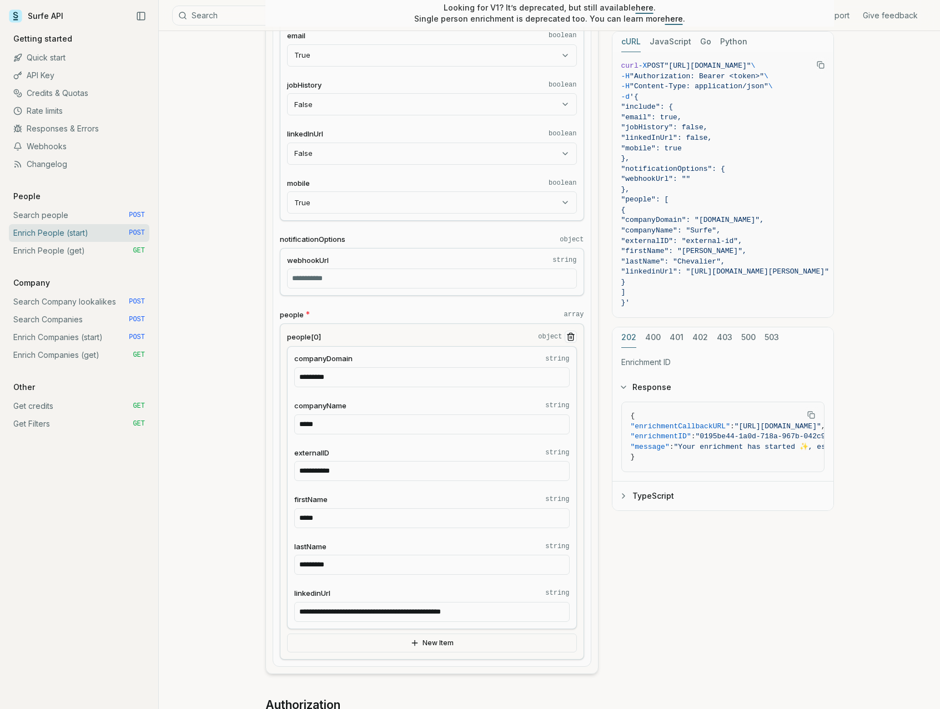
scroll to position [381, 0]
click at [102, 253] on link "Enrich People (get) GET" at bounding box center [79, 251] width 140 height 18
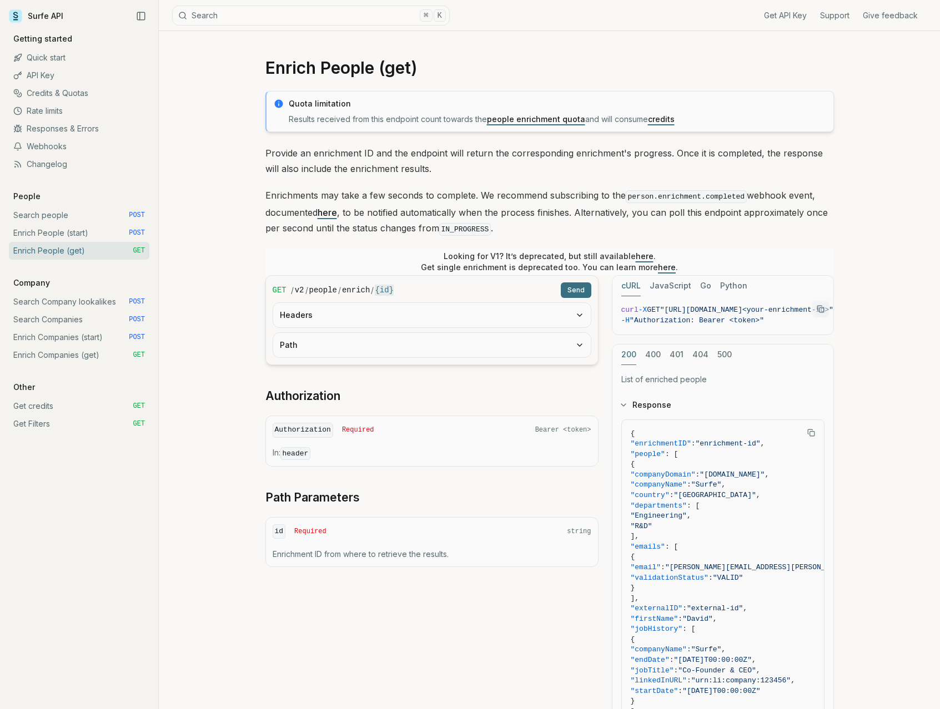
click at [84, 334] on link "Enrich Companies (start) POST" at bounding box center [79, 338] width 140 height 18
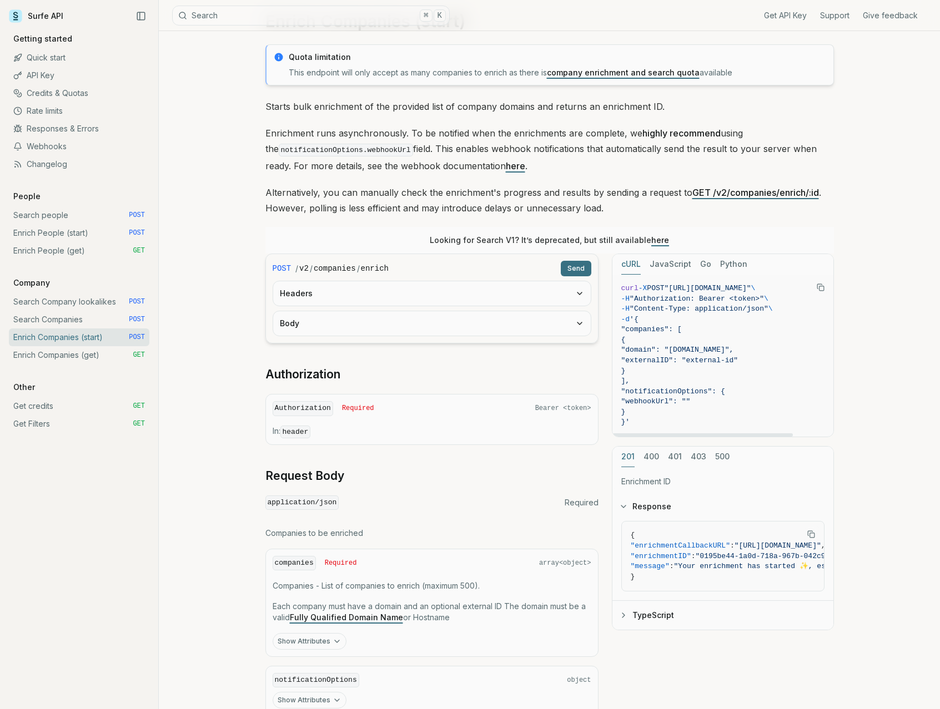
scroll to position [54, 0]
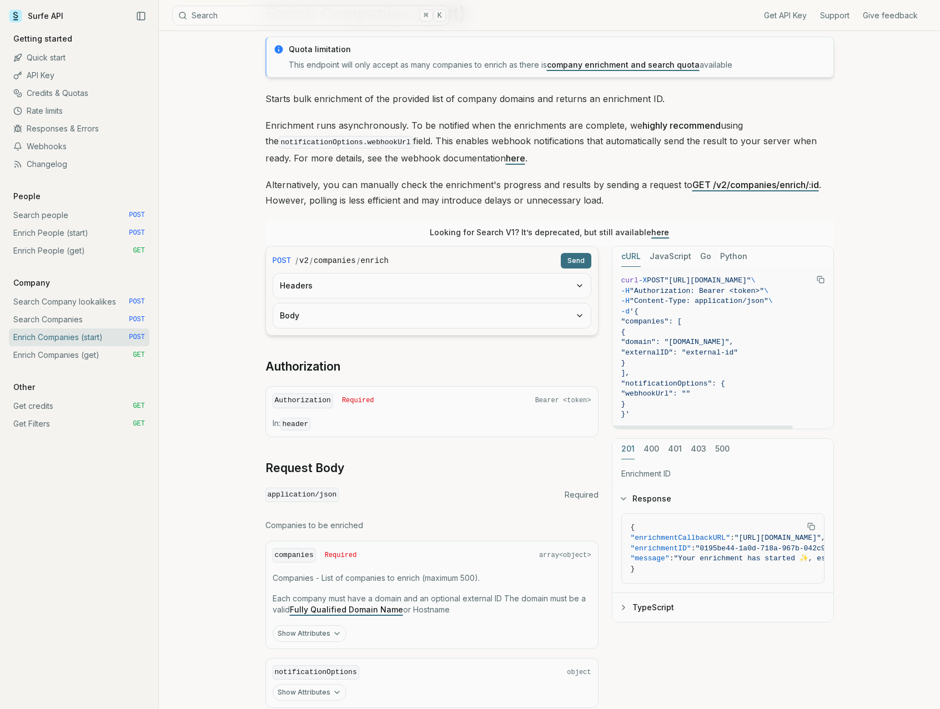
click at [80, 314] on link "Search Companies POST" at bounding box center [79, 320] width 140 height 18
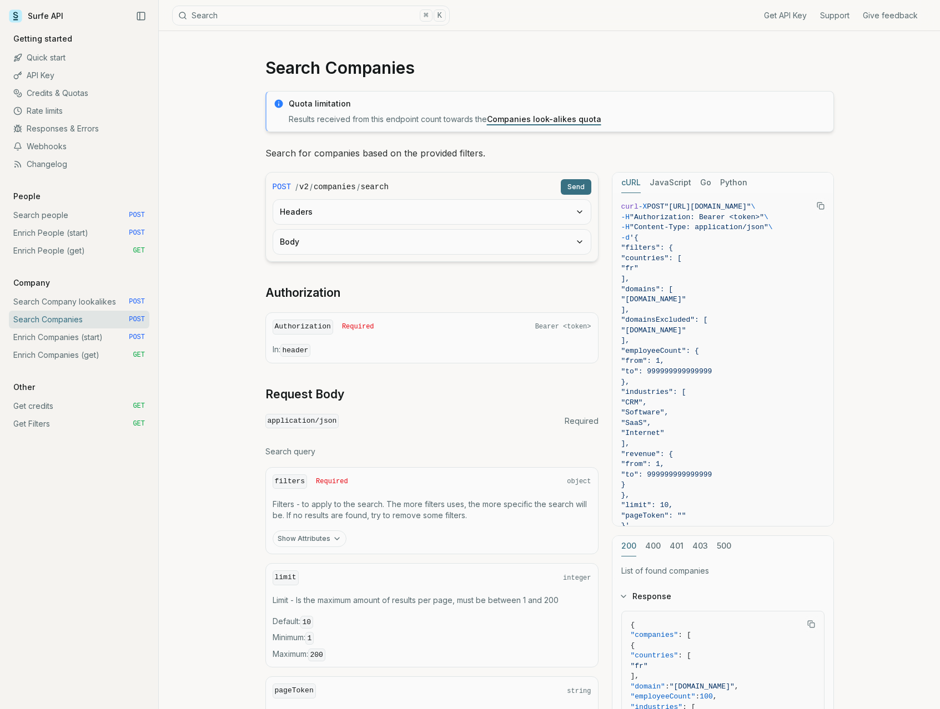
click at [83, 240] on link "Enrich People (start) POST" at bounding box center [79, 233] width 140 height 18
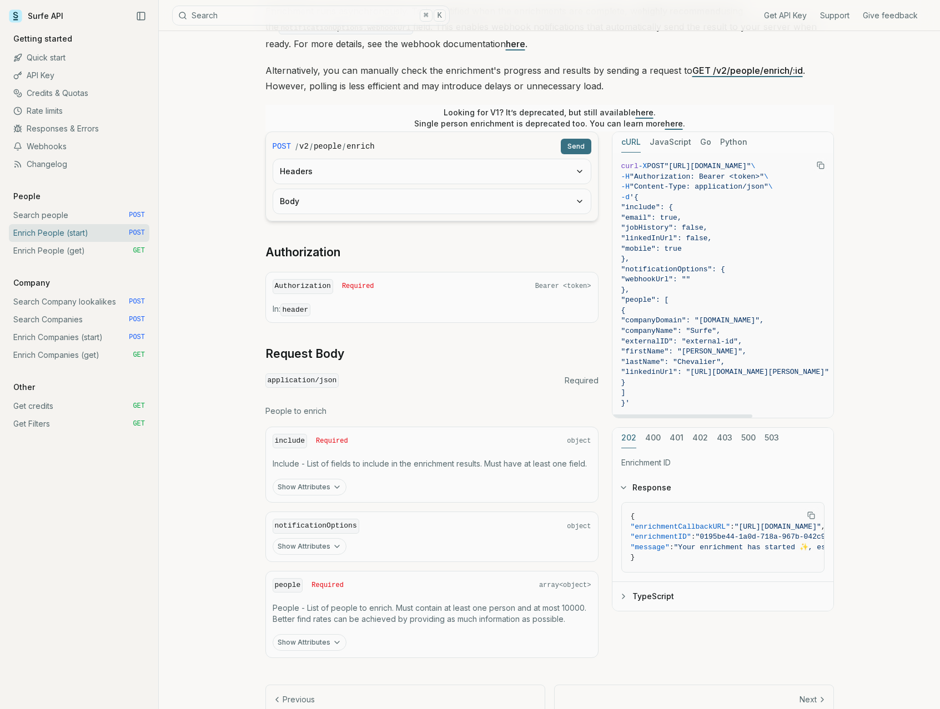
scroll to position [203, 0]
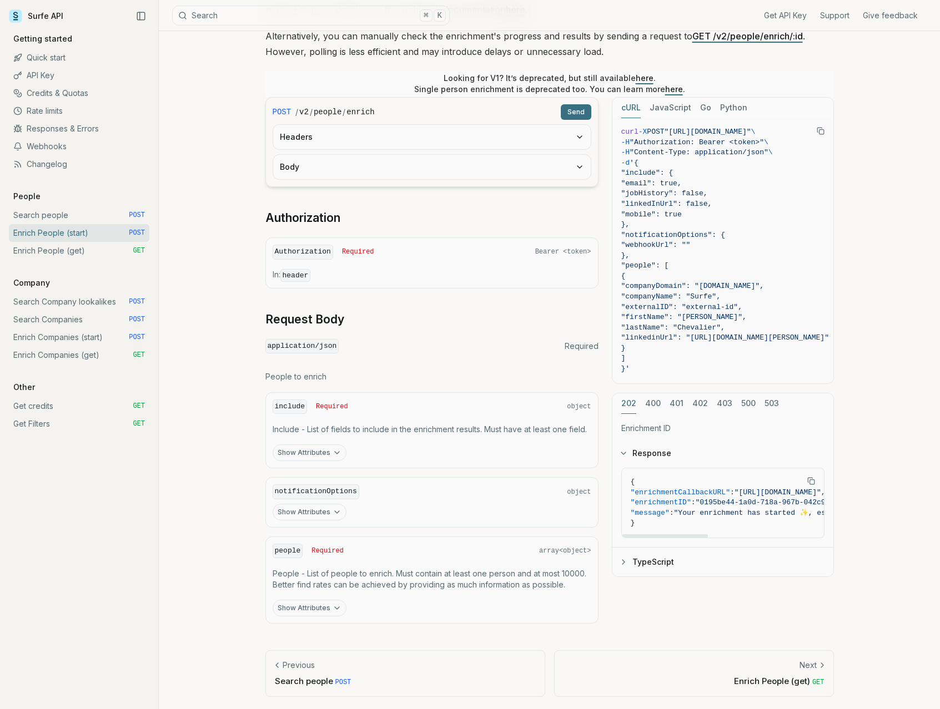
click at [663, 561] on button "TypeScript" at bounding box center [722, 562] width 221 height 29
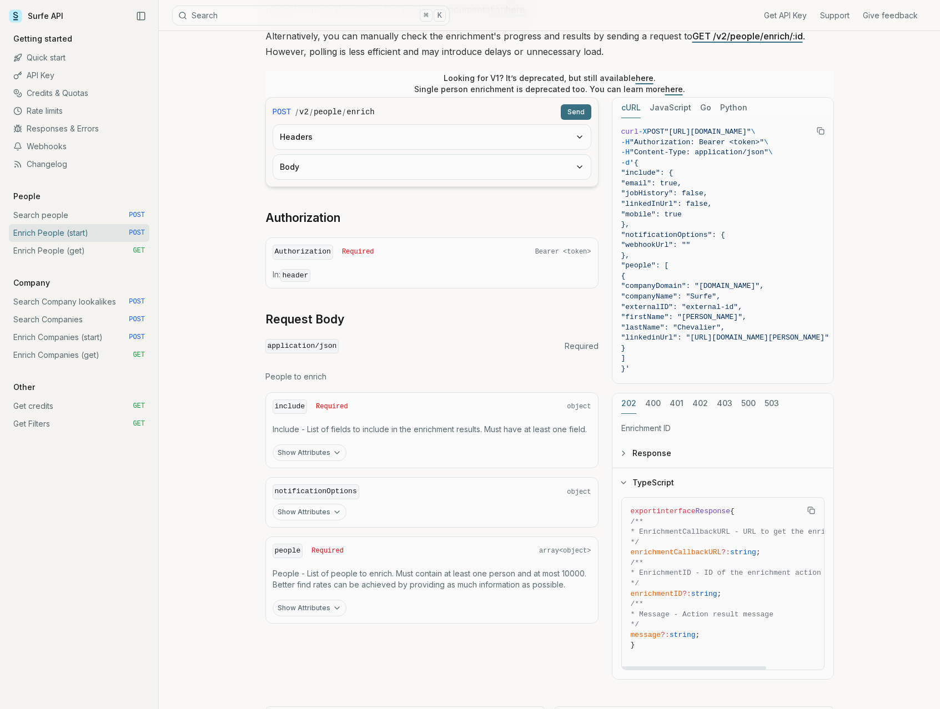
click at [44, 248] on link "Enrich People (get) GET" at bounding box center [79, 251] width 140 height 18
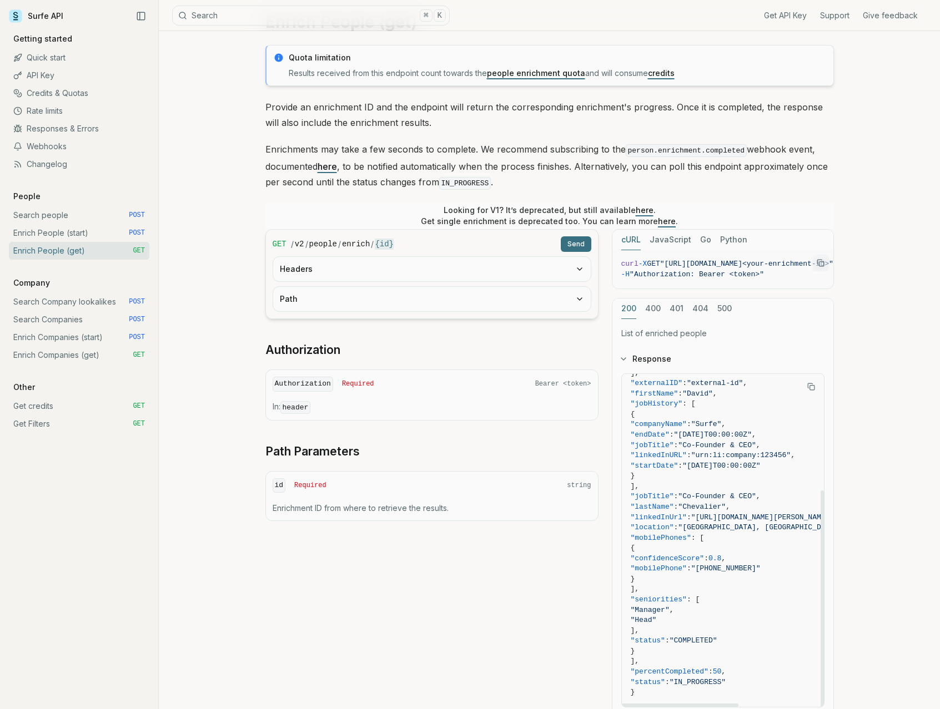
scroll to position [168, 0]
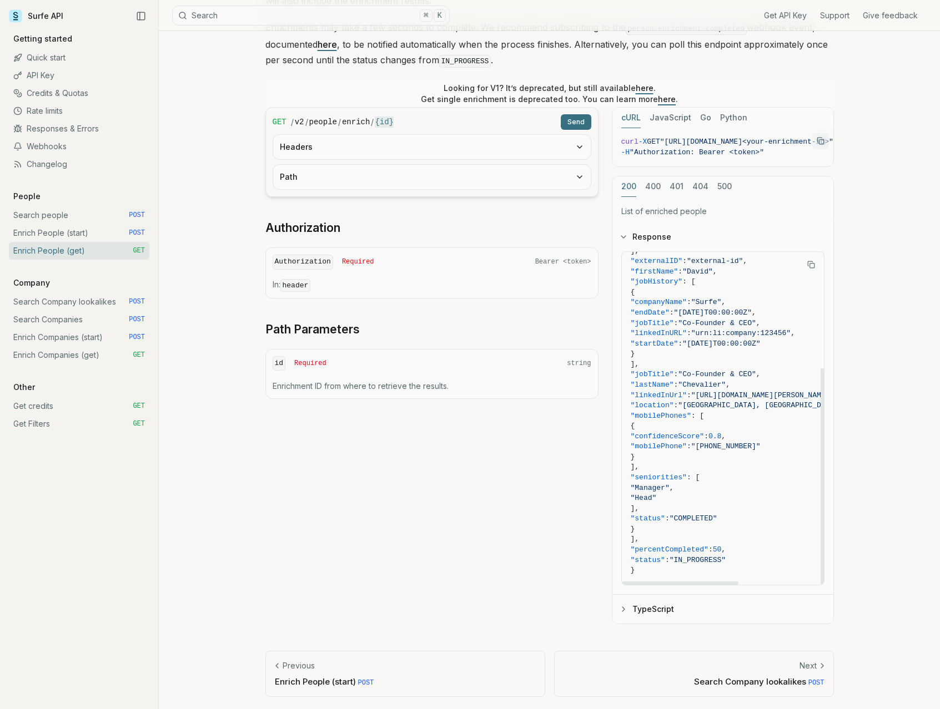
click at [674, 599] on button "TypeScript" at bounding box center [722, 609] width 221 height 29
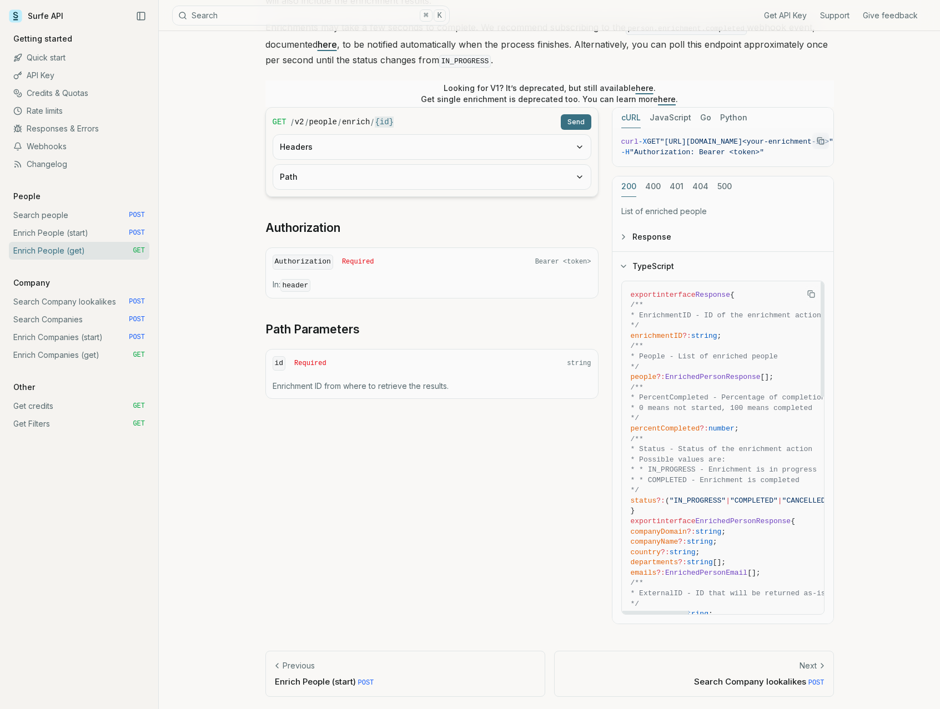
click at [811, 290] on icon "Copy Text" at bounding box center [811, 294] width 8 height 8
click at [96, 354] on link "Enrich Companies (get) GET" at bounding box center [79, 355] width 140 height 18
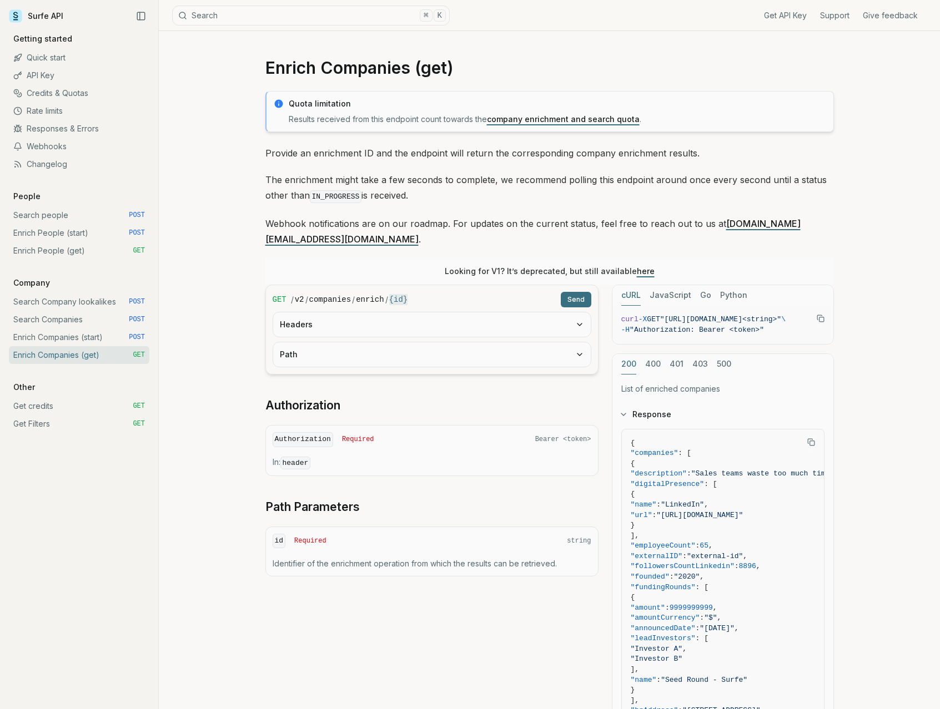
click at [64, 255] on link "Enrich People (get) GET" at bounding box center [79, 251] width 140 height 18
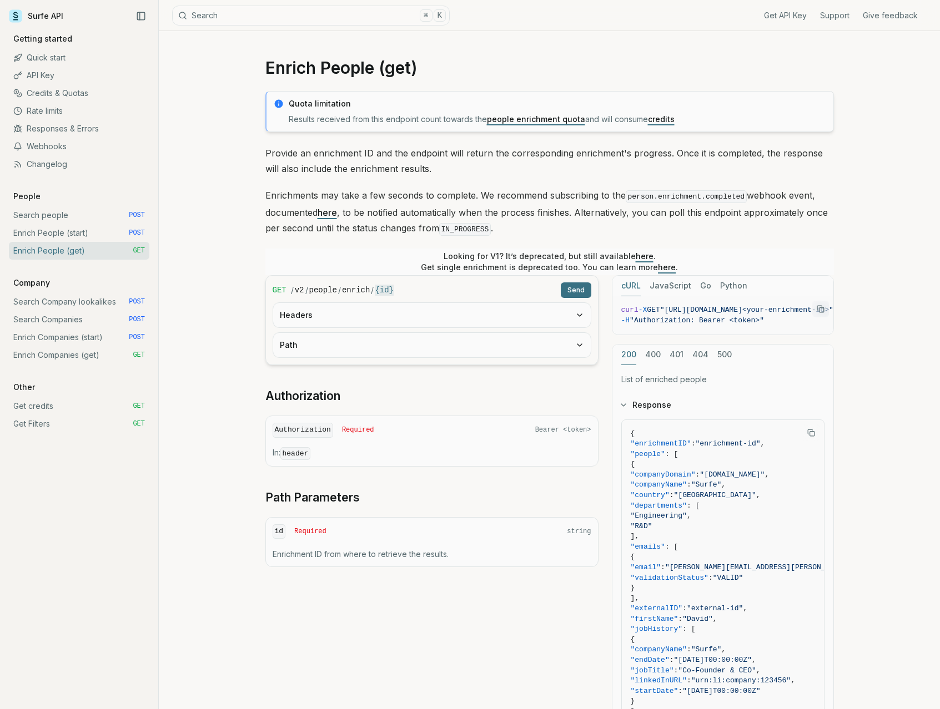
click at [64, 248] on link "Enrich People (get) GET" at bounding box center [79, 251] width 140 height 18
click at [65, 236] on link "Enrich People (start) POST" at bounding box center [79, 233] width 140 height 18
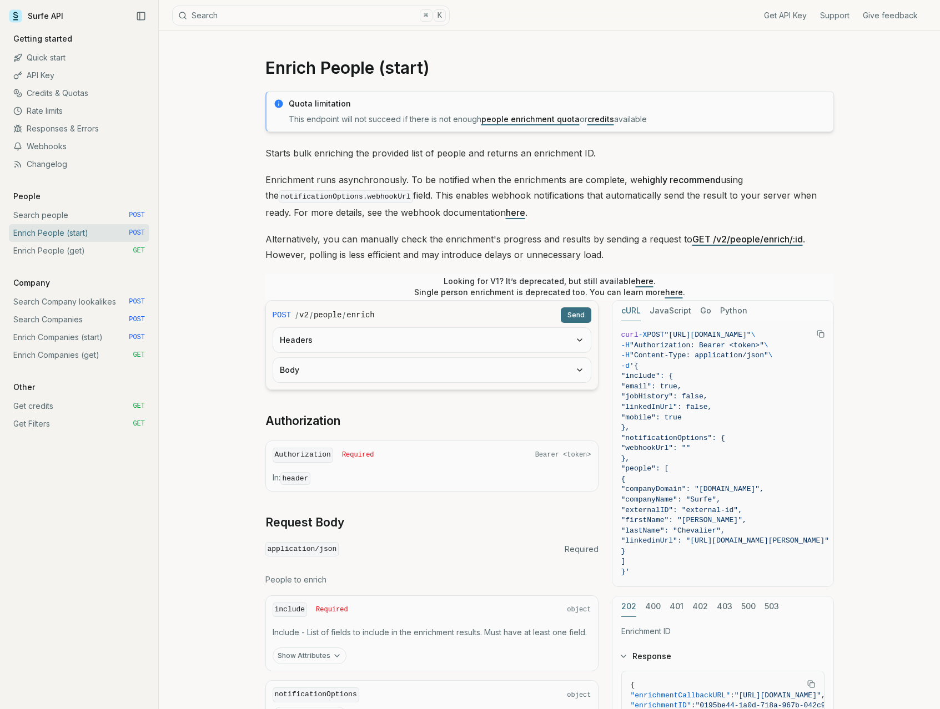
click at [62, 259] on link "Enrich People (get) GET" at bounding box center [79, 251] width 140 height 18
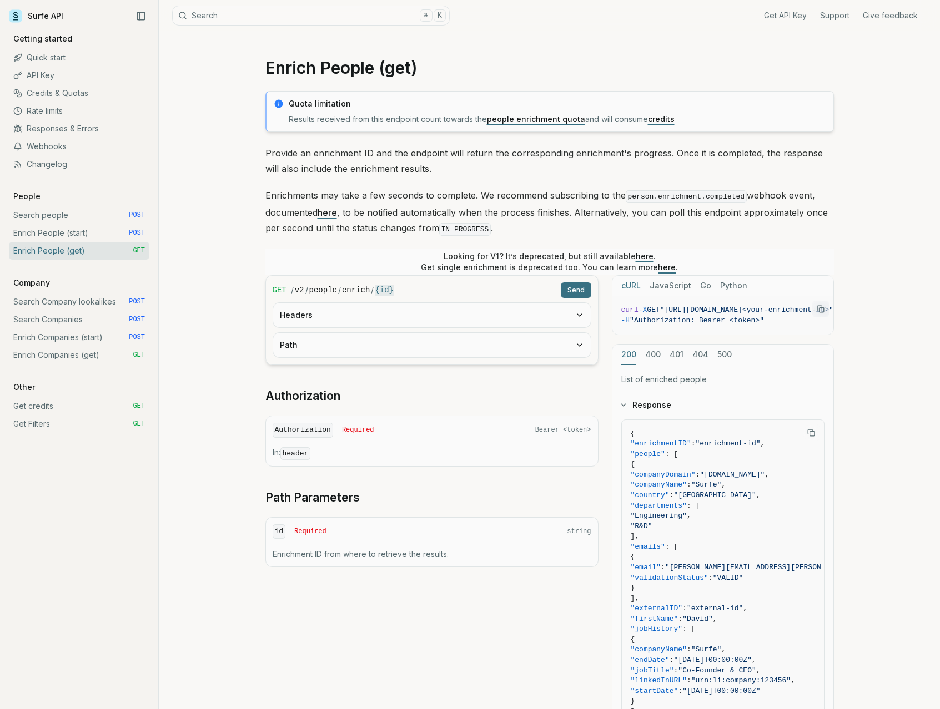
click at [46, 244] on link "Enrich People (get) GET" at bounding box center [79, 251] width 140 height 18
click at [46, 238] on link "Enrich People (start) POST" at bounding box center [79, 233] width 140 height 18
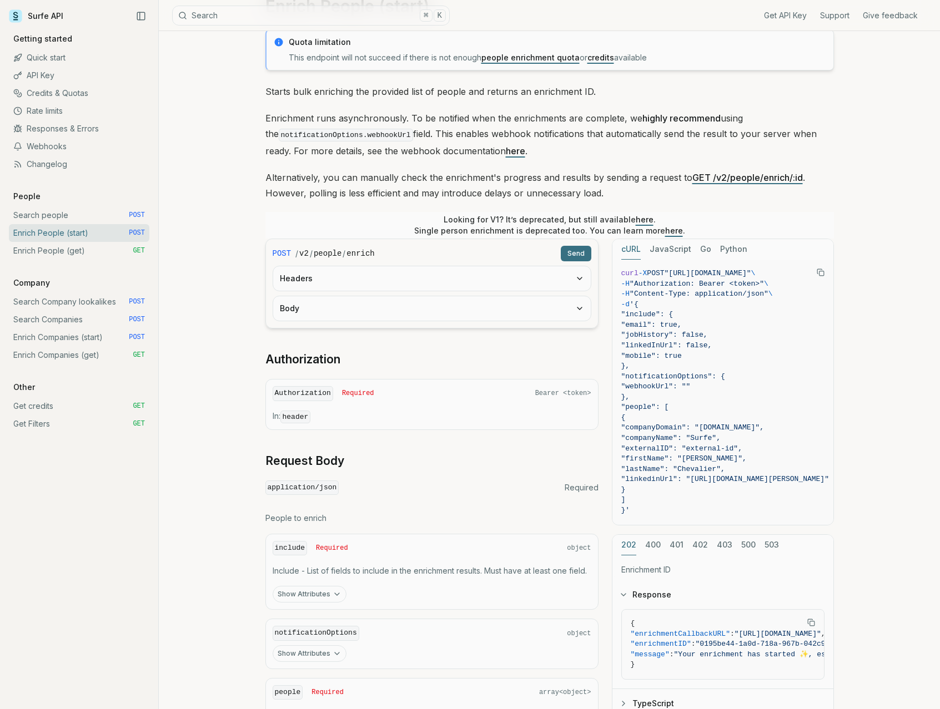
scroll to position [61, 0]
click at [461, 318] on button "Body" at bounding box center [431, 309] width 317 height 24
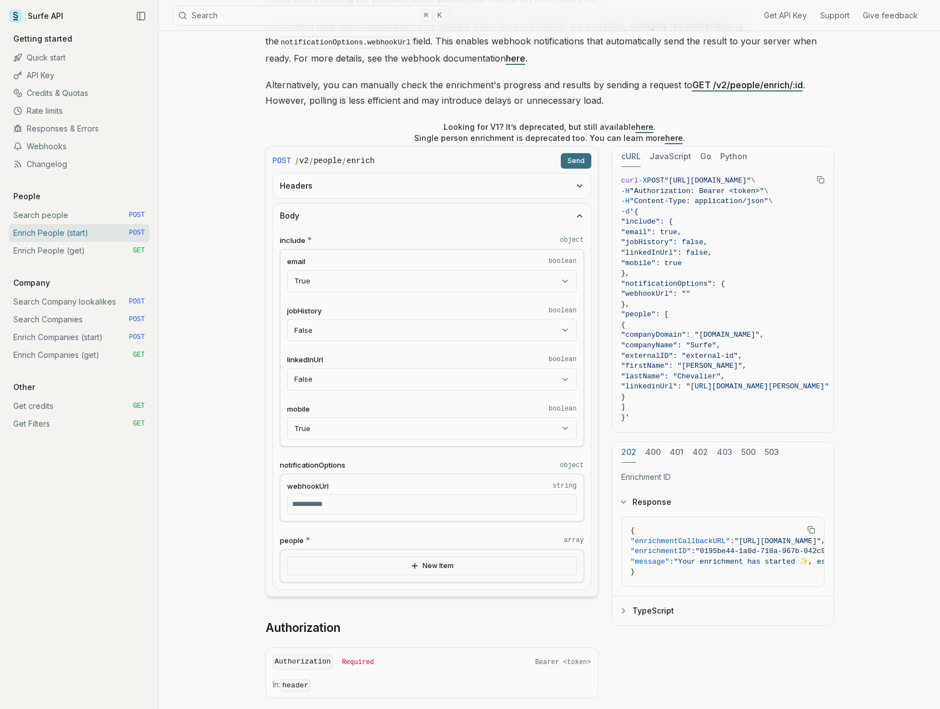
scroll to position [163, 0]
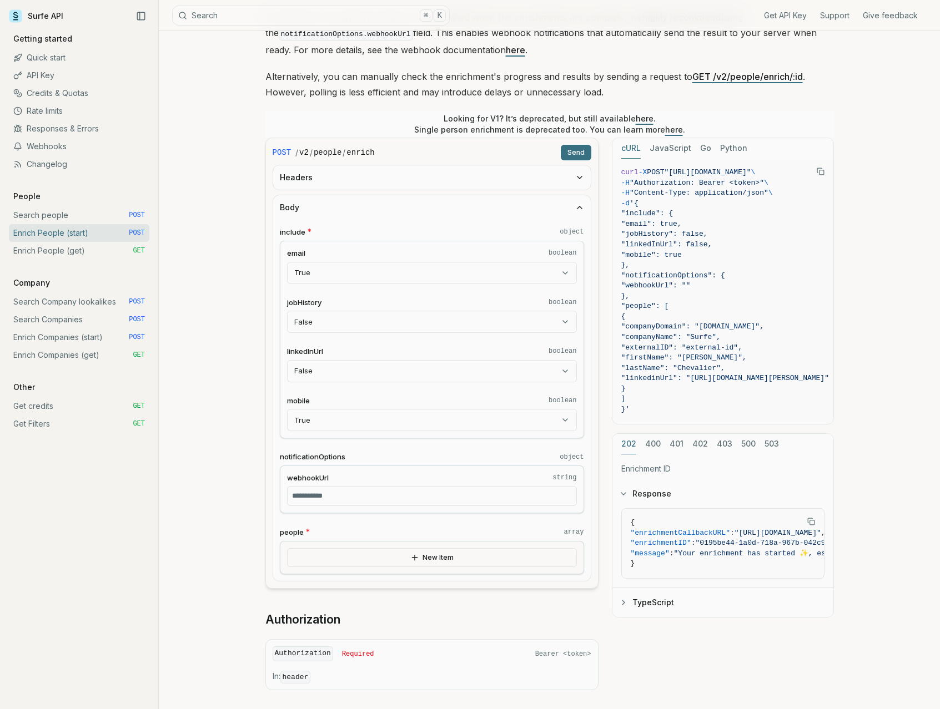
click at [402, 565] on button "New Item" at bounding box center [432, 557] width 290 height 19
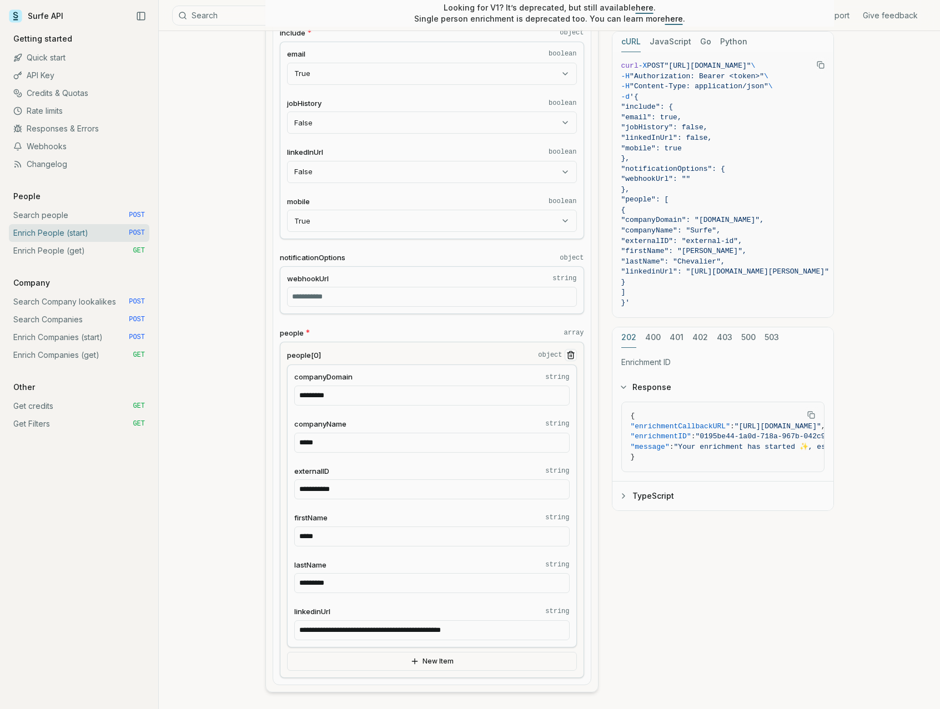
scroll to position [361, 0]
click at [68, 244] on link "Enrich People (get) GET" at bounding box center [79, 251] width 140 height 18
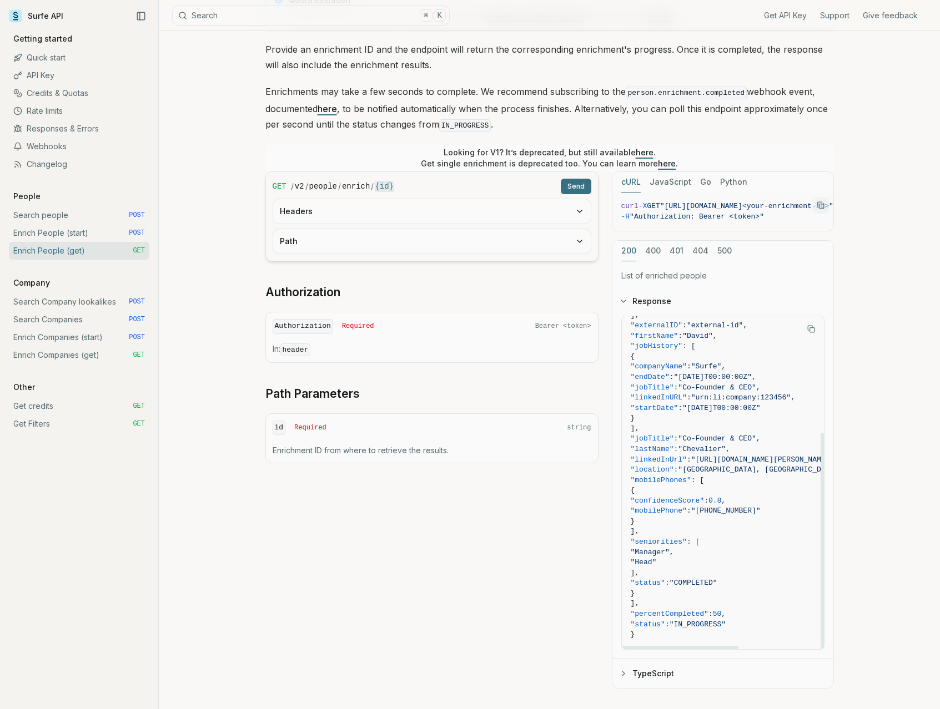
scroll to position [111, 0]
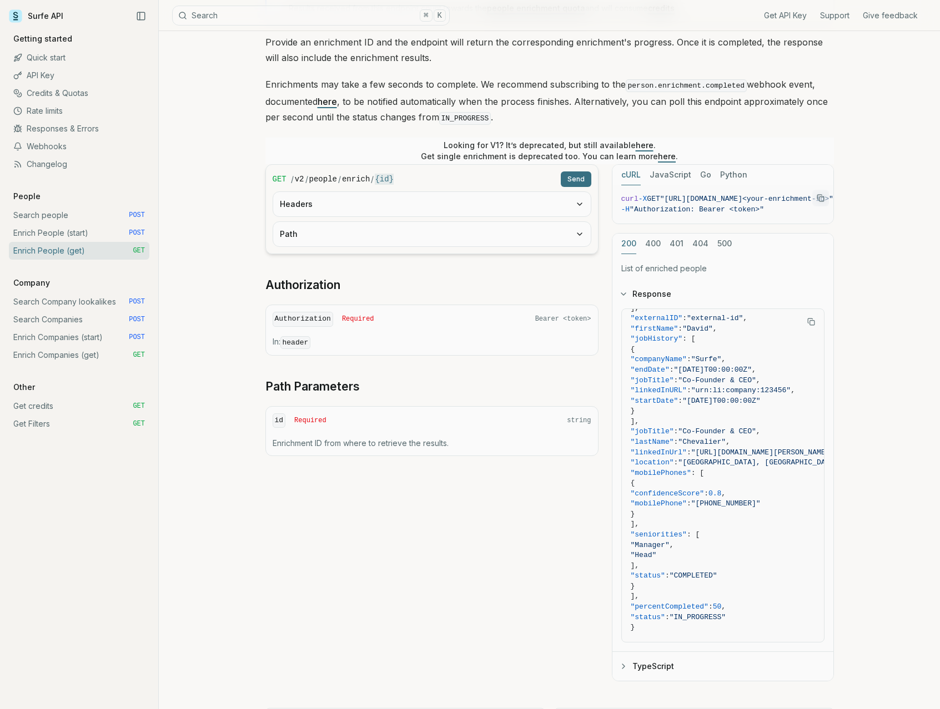
click at [97, 239] on link "Enrich People (start) POST" at bounding box center [79, 233] width 140 height 18
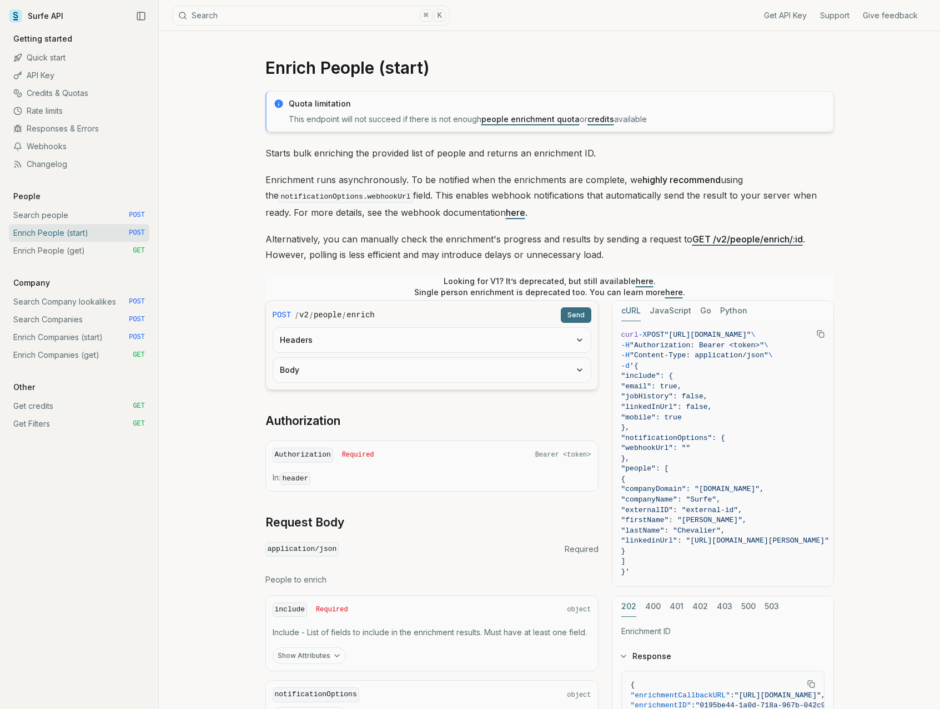
click at [75, 332] on link "Enrich Companies (start) POST" at bounding box center [79, 338] width 140 height 18
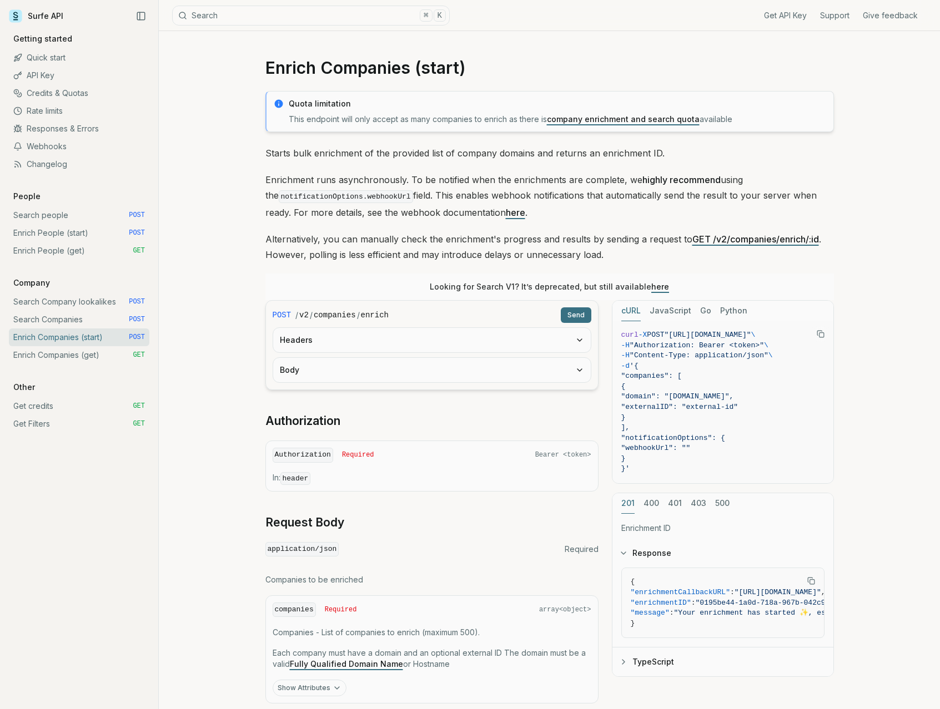
click at [400, 351] on button "Headers" at bounding box center [431, 340] width 317 height 24
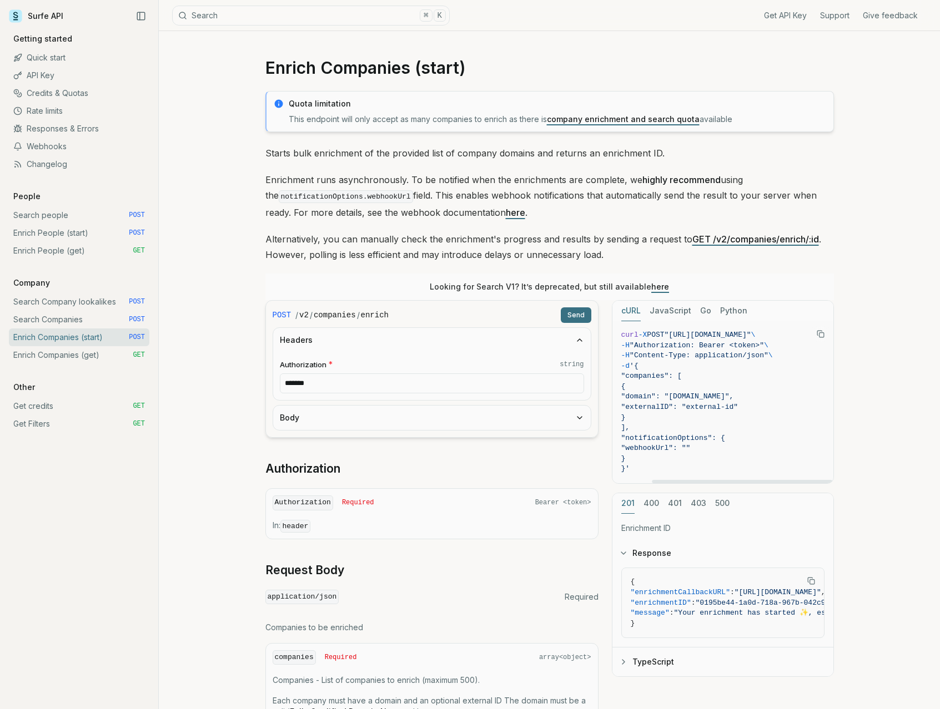
scroll to position [0, 49]
drag, startPoint x: 632, startPoint y: 335, endPoint x: 810, endPoint y: 332, distance: 178.2
click at [751, 332] on span ""[URL][DOMAIN_NAME]"" at bounding box center [707, 335] width 87 height 8
copy span "https://api.surfe.com/v2/companies/enrich"
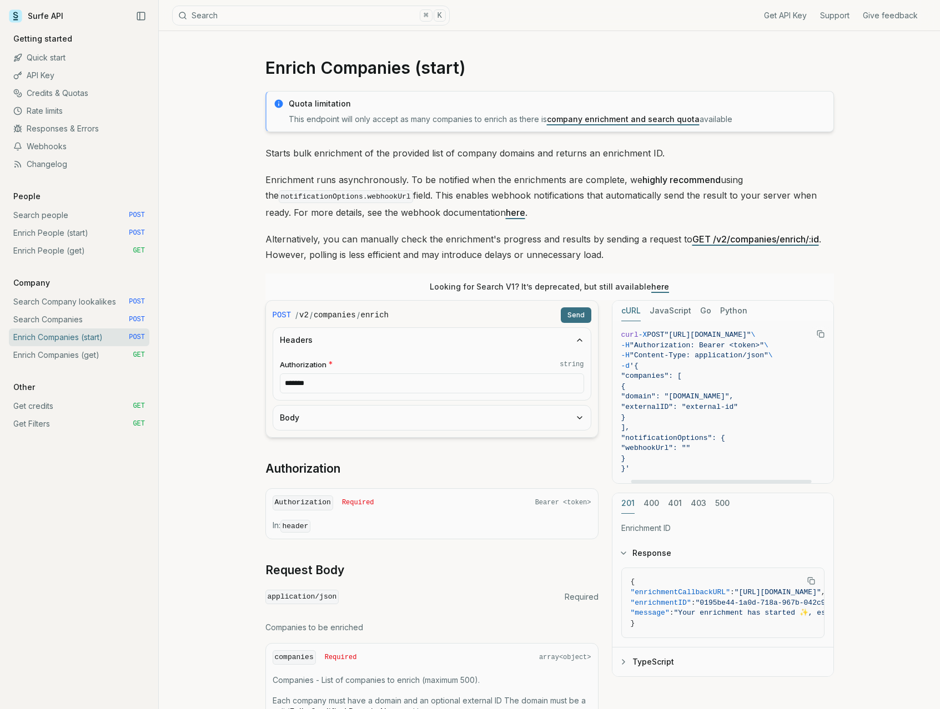
click at [659, 344] on span ""Authorization: Bearer <token>"" at bounding box center [696, 345] width 134 height 8
copy span "Authorization"
click at [330, 379] on input "******" at bounding box center [432, 384] width 304 height 20
paste input "**********"
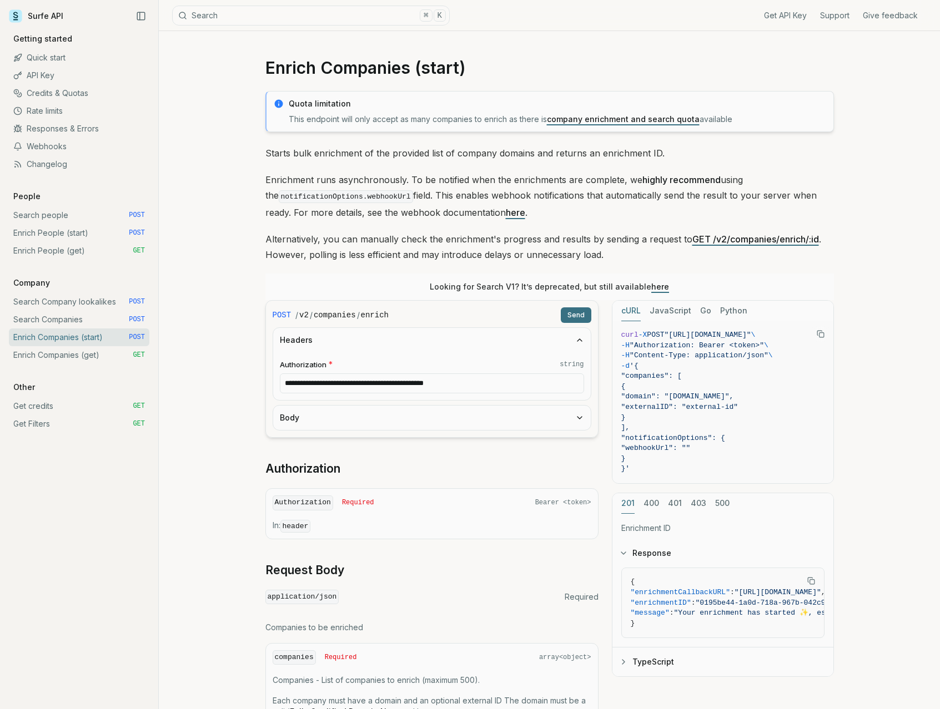
type input "**********"
click at [234, 394] on div "**********" at bounding box center [549, 464] width 781 height 866
click at [361, 420] on button "Body" at bounding box center [431, 418] width 317 height 24
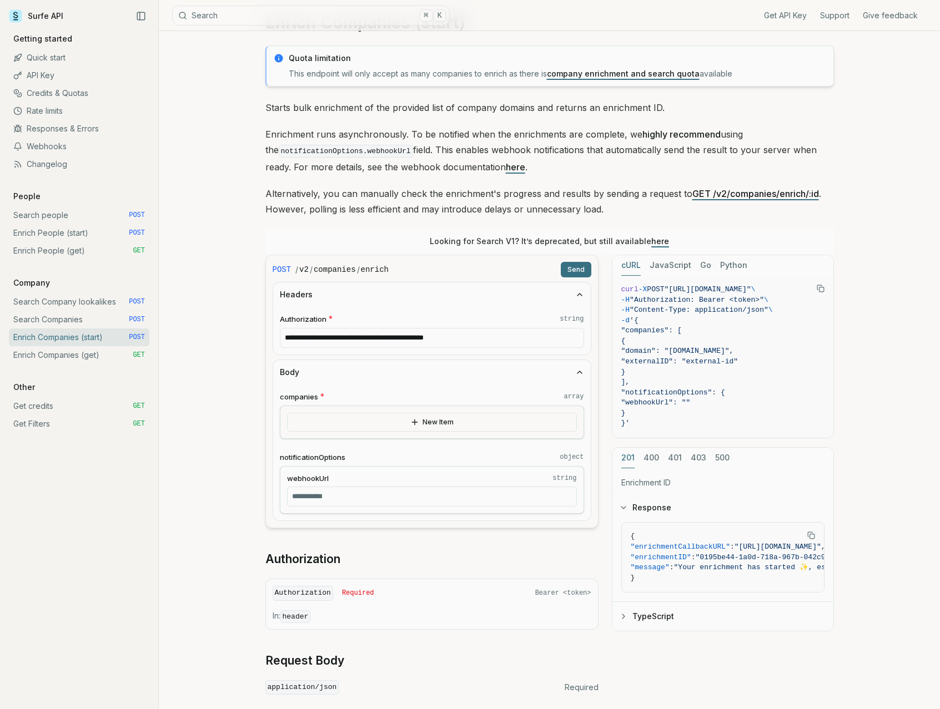
scroll to position [65, 0]
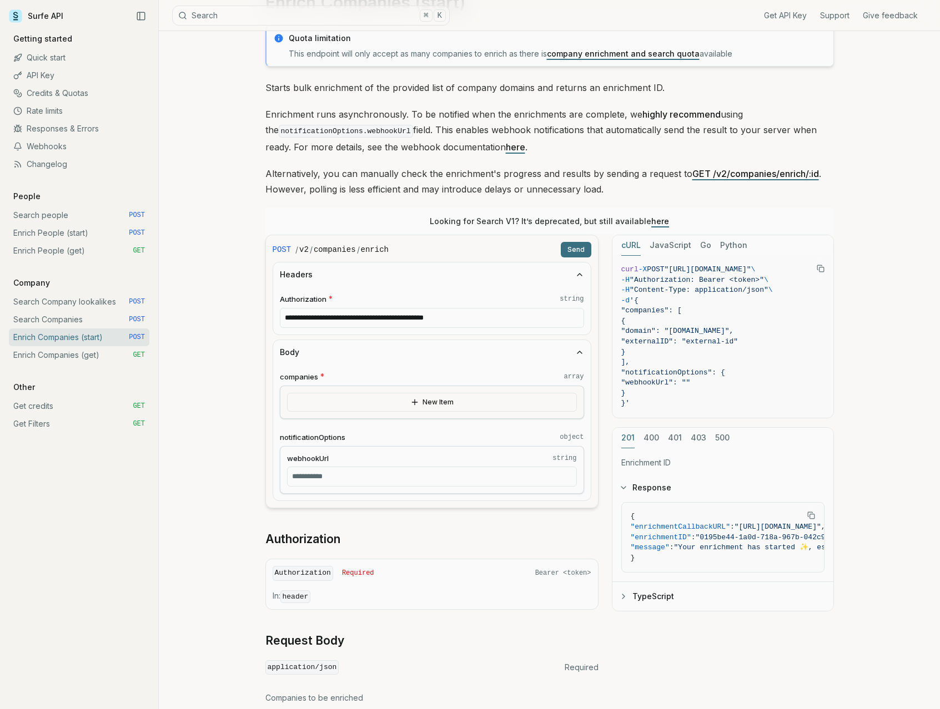
click at [328, 411] on div "New Item" at bounding box center [432, 402] width 304 height 33
click at [328, 407] on button "New Item" at bounding box center [432, 402] width 290 height 19
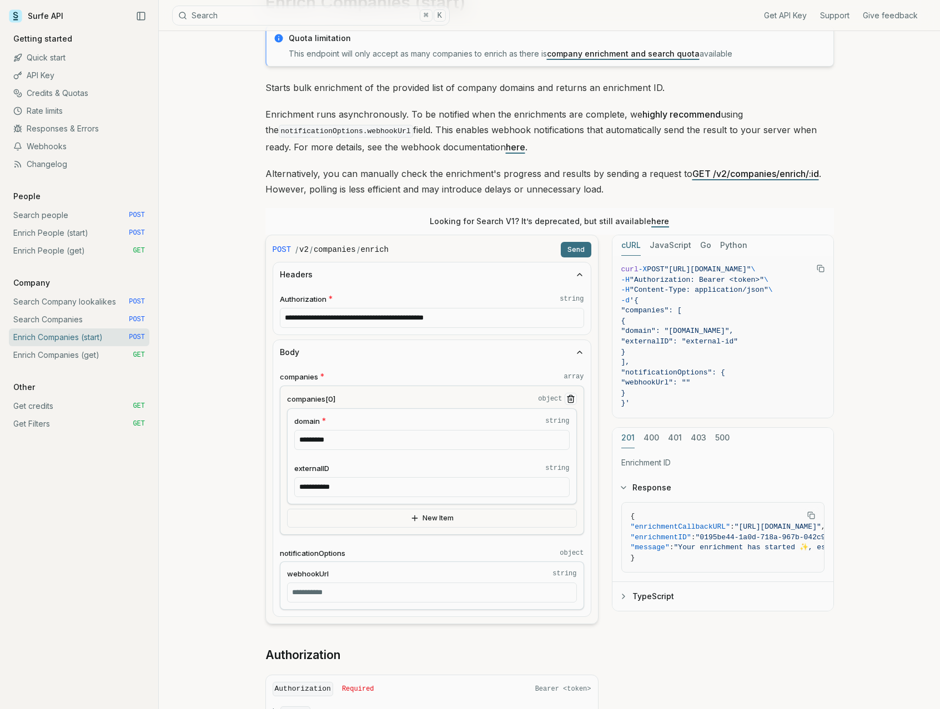
click at [62, 231] on link "Enrich People (start) POST" at bounding box center [79, 233] width 140 height 18
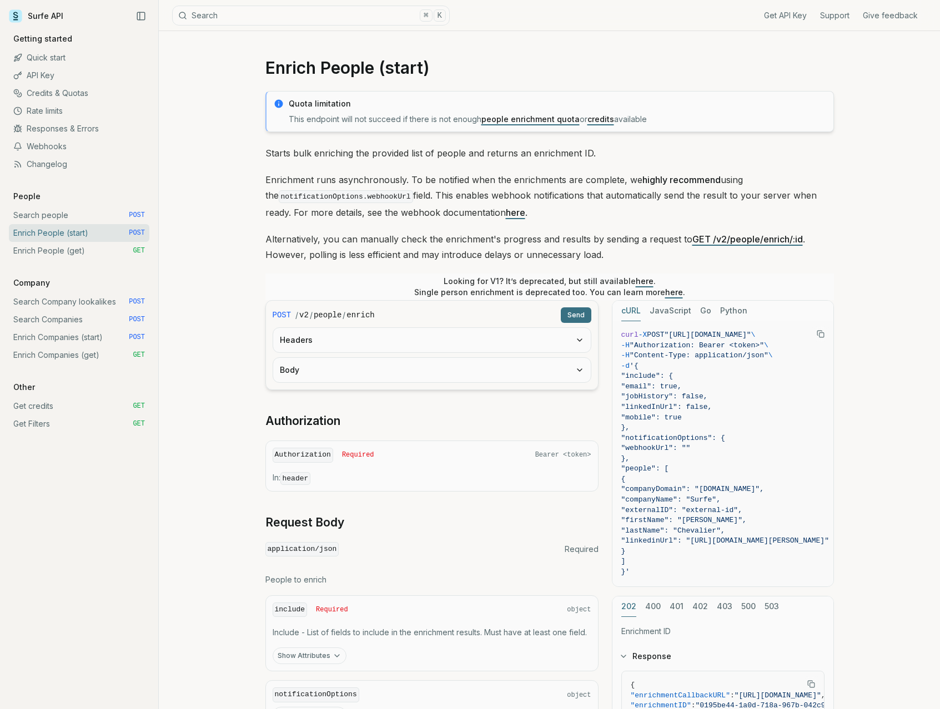
click at [52, 341] on link "Enrich Companies (start) POST" at bounding box center [79, 338] width 140 height 18
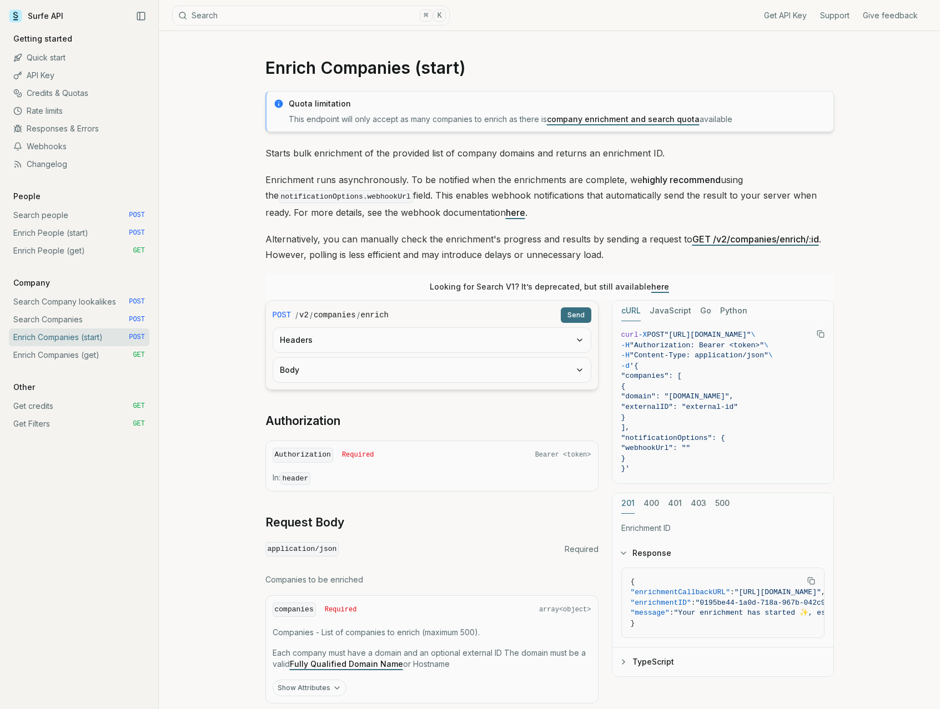
click at [43, 423] on link "Get Filters GET" at bounding box center [79, 424] width 140 height 18
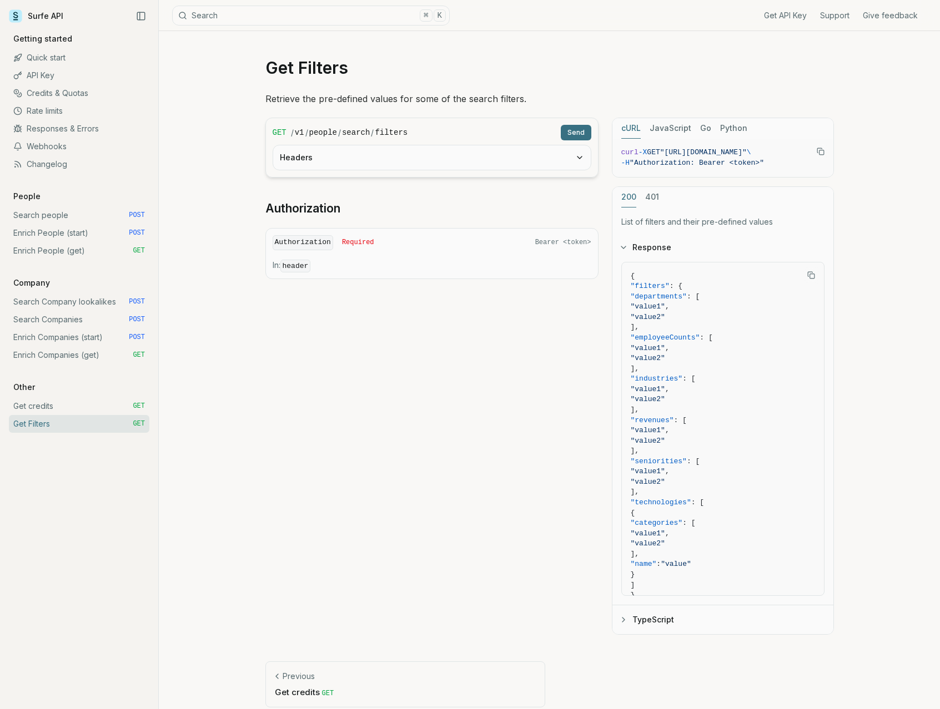
click at [82, 339] on link "Enrich Companies (start) POST" at bounding box center [79, 338] width 140 height 18
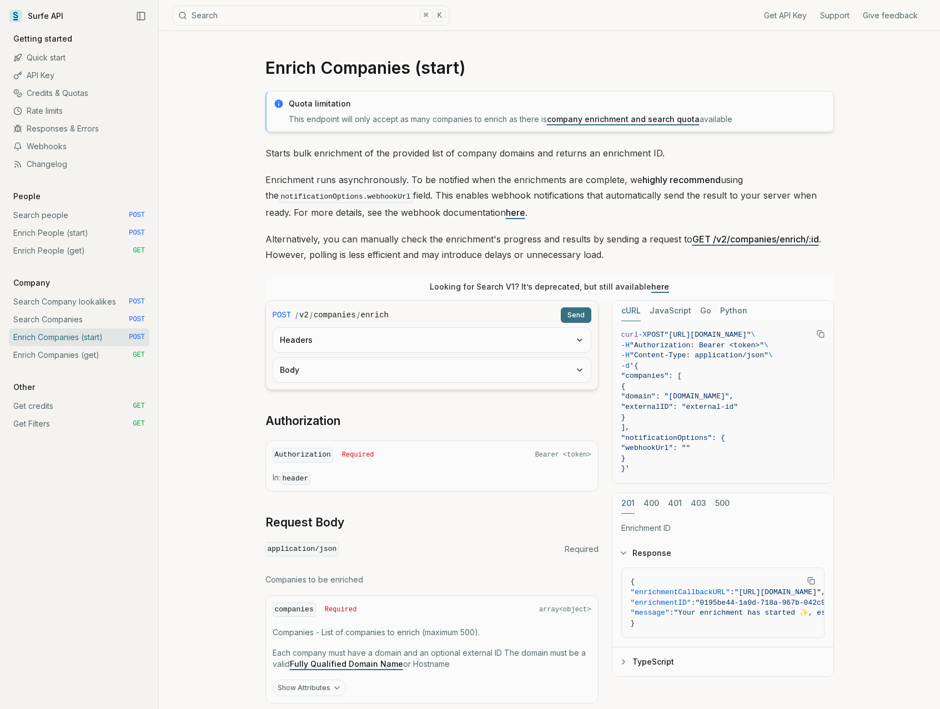
click at [661, 374] on span ""companies": [" at bounding box center [651, 376] width 60 height 8
